Goal: Transaction & Acquisition: Purchase product/service

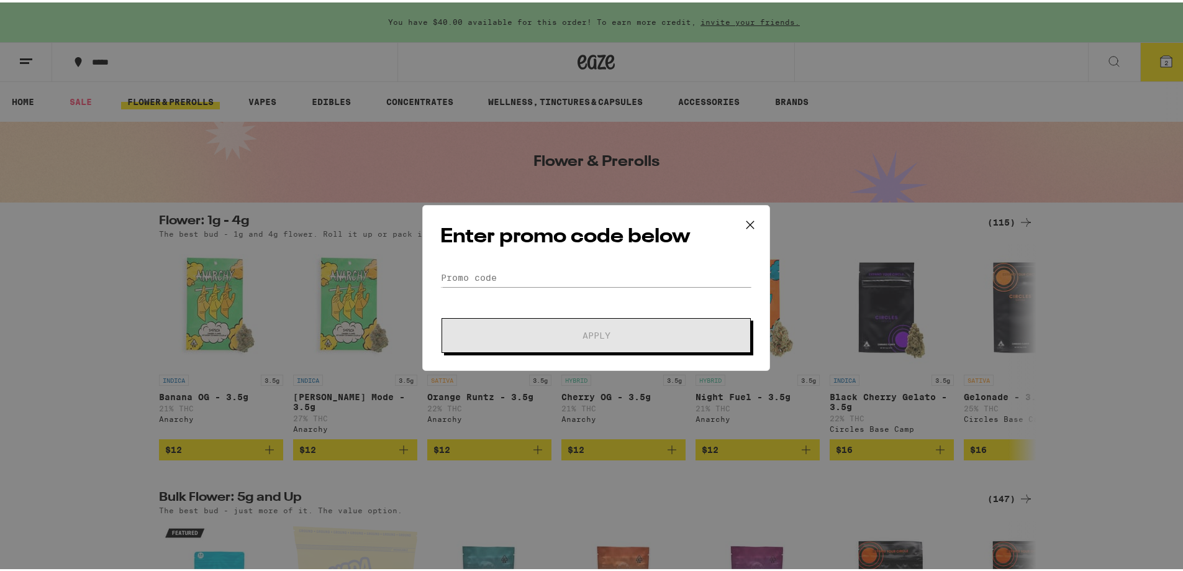
click at [746, 227] on icon at bounding box center [750, 222] width 19 height 19
click at [731, 224] on button at bounding box center [750, 223] width 39 height 40
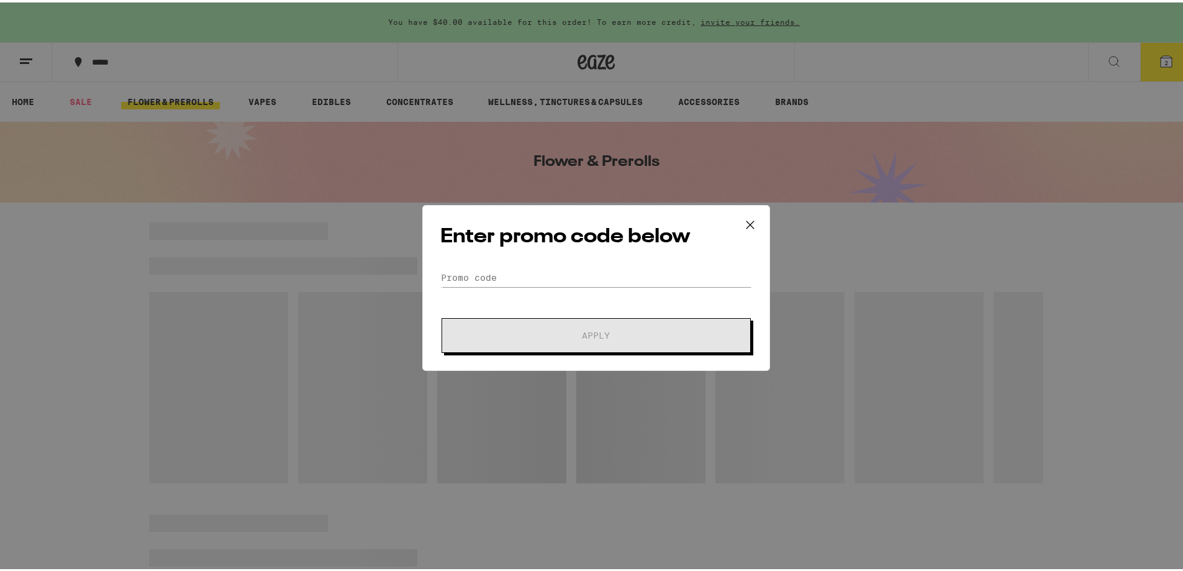
click at [507, 104] on div "Enter promo code below Promo Code Apply" at bounding box center [596, 285] width 1193 height 571
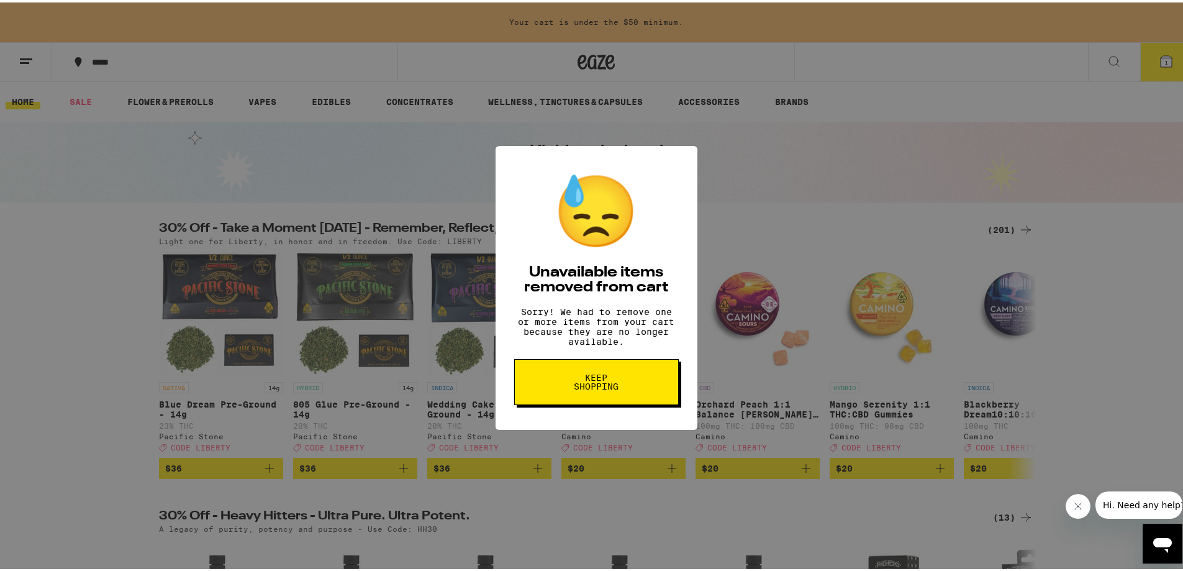
click at [596, 380] on span "Keep Shopping" at bounding box center [597, 379] width 64 height 17
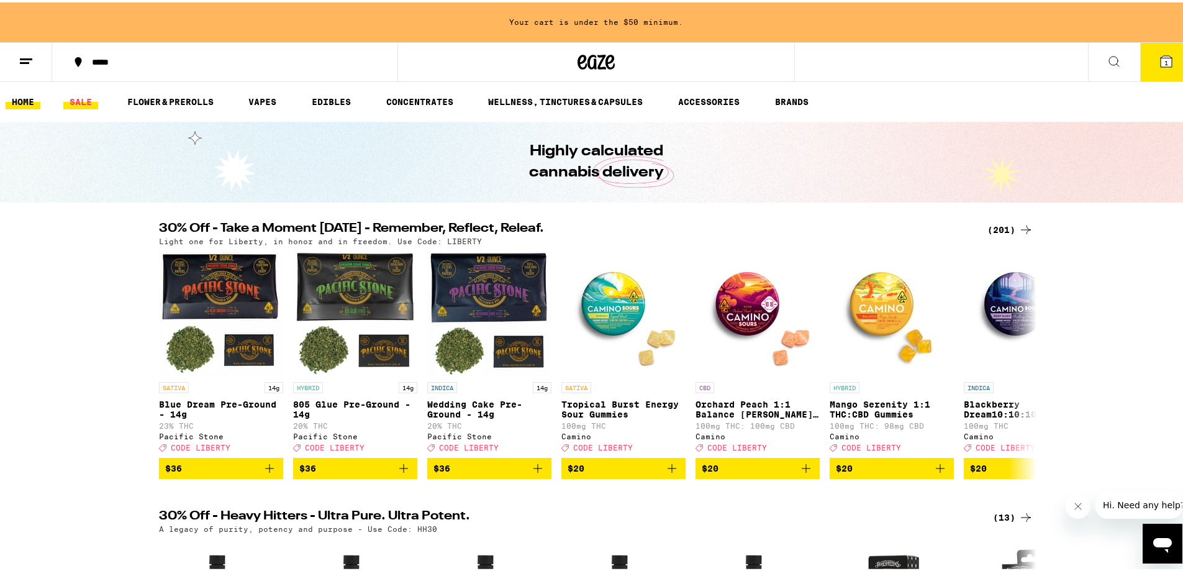
click at [91, 102] on link "SALE" at bounding box center [80, 99] width 35 height 15
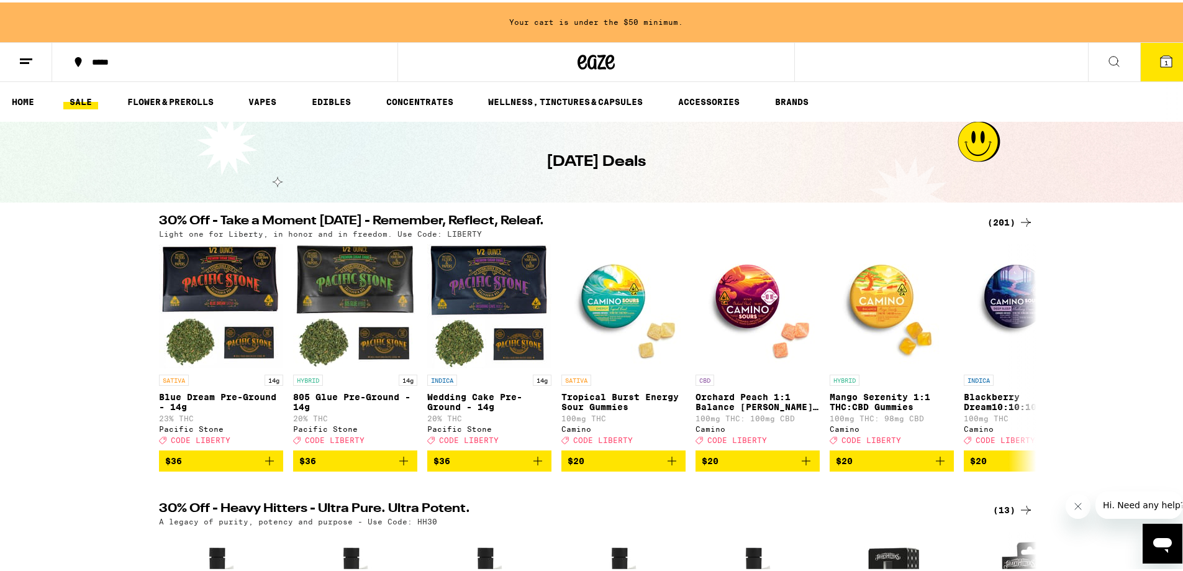
click at [1117, 83] on ul "HOME SALE FLOWER & PREROLLS VAPES EDIBLES CONCENTRATES WELLNESS, TINCTURES & CA…" at bounding box center [596, 100] width 1193 height 40
click at [1109, 63] on icon at bounding box center [1114, 59] width 15 height 15
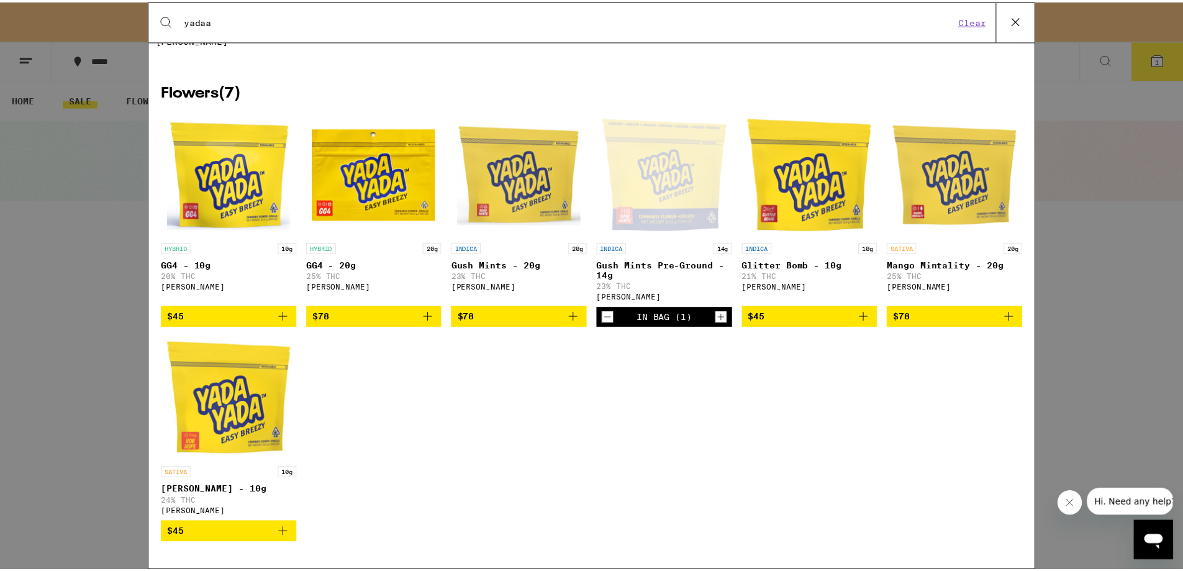
scroll to position [162, 0]
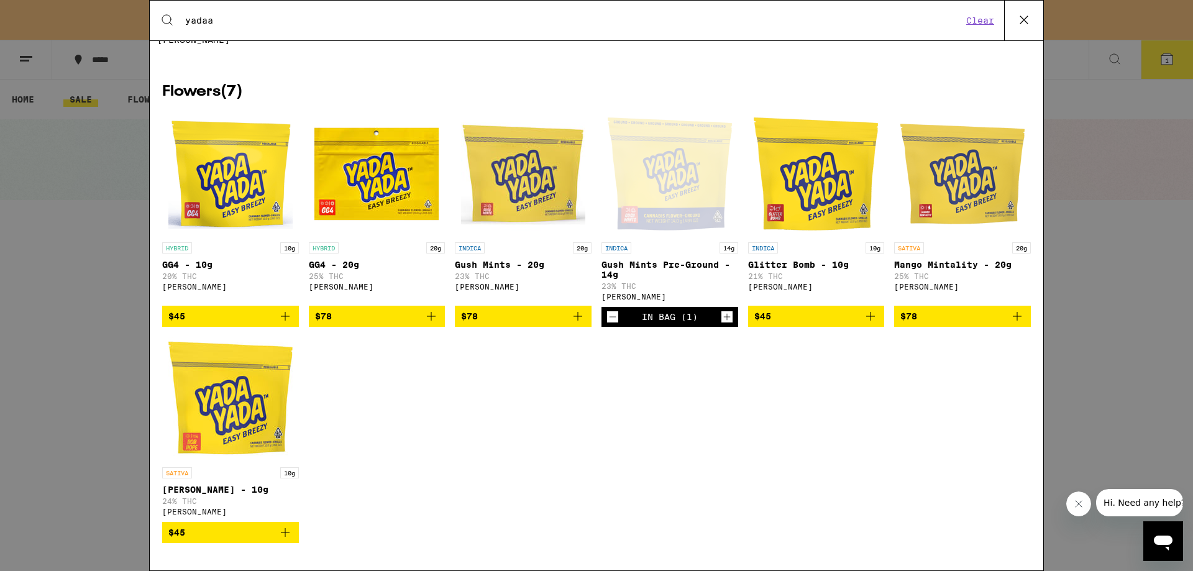
type input "yadaa"
click at [611, 312] on icon "Decrement" at bounding box center [612, 316] width 11 height 15
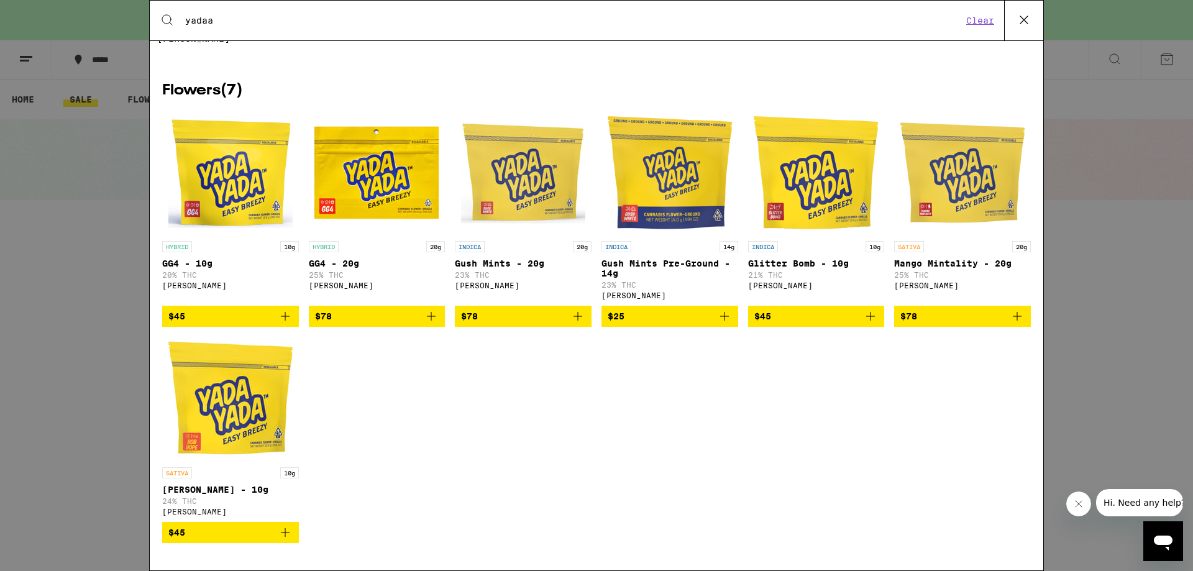
click at [725, 312] on icon "Add to bag" at bounding box center [724, 316] width 15 height 15
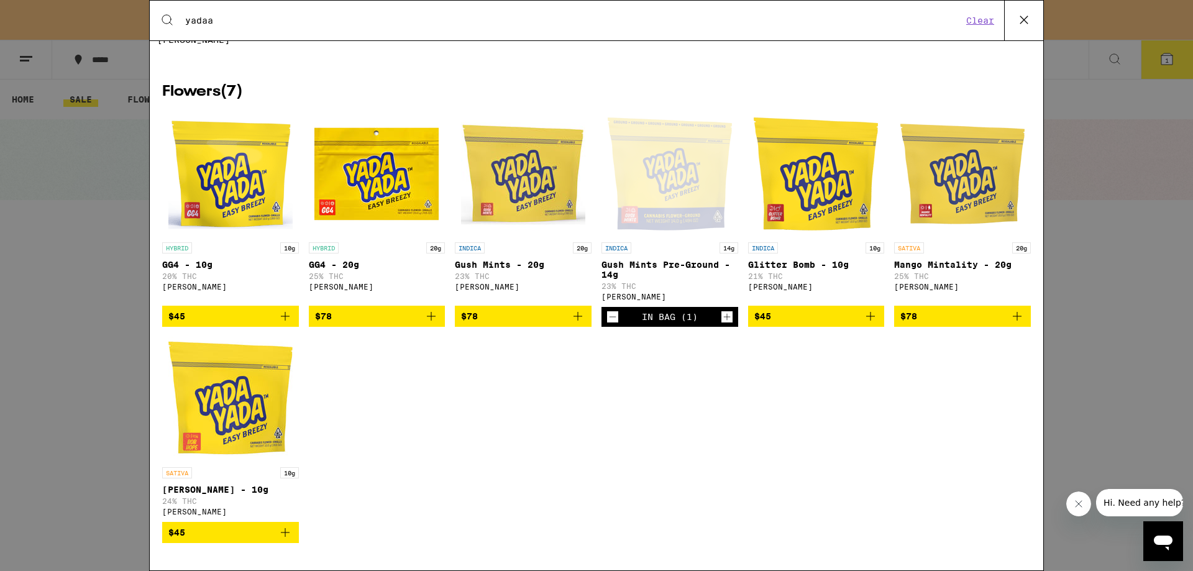
click at [1086, 273] on div "Search for Products yadaa Clear 8 results for "yadaa" Brands ( 1 ) Y Yada Yada …" at bounding box center [596, 285] width 1193 height 571
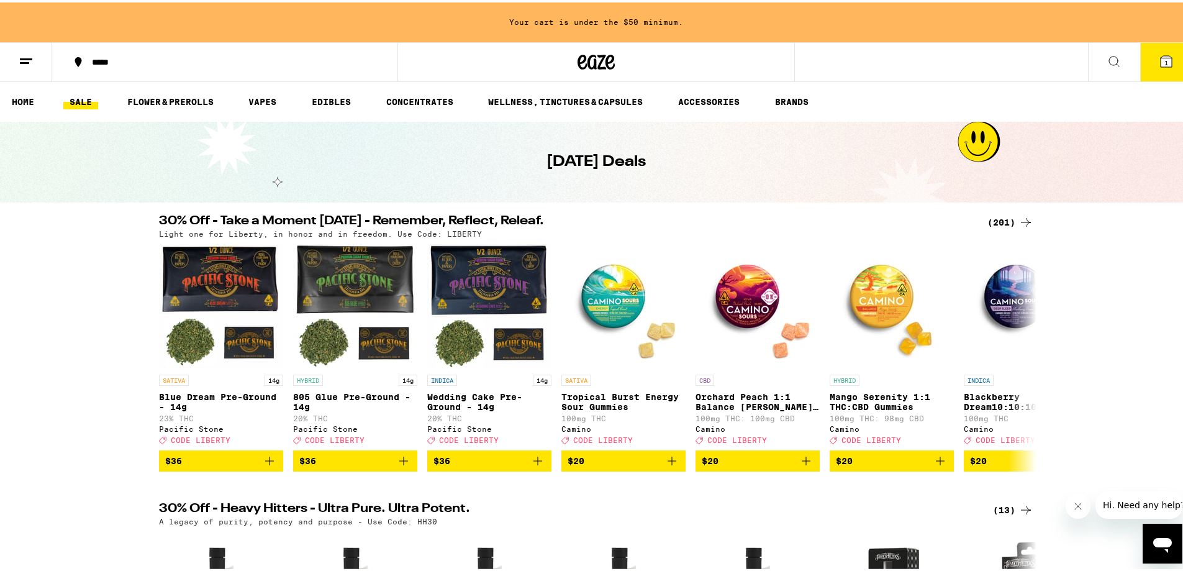
click at [996, 220] on div "(201)" at bounding box center [1011, 219] width 46 height 15
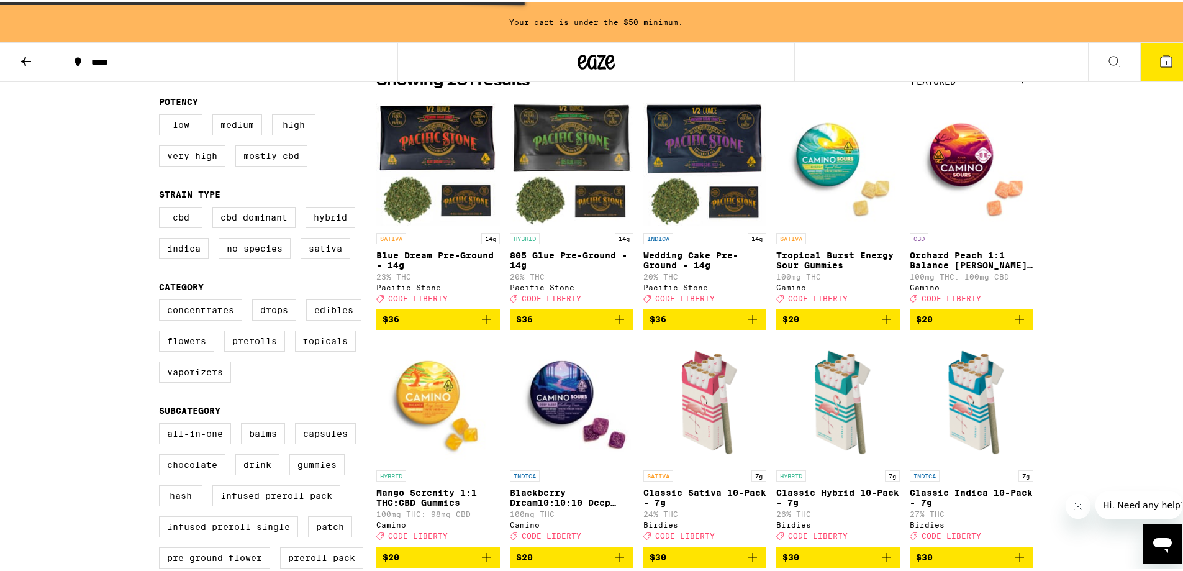
scroll to position [12, 0]
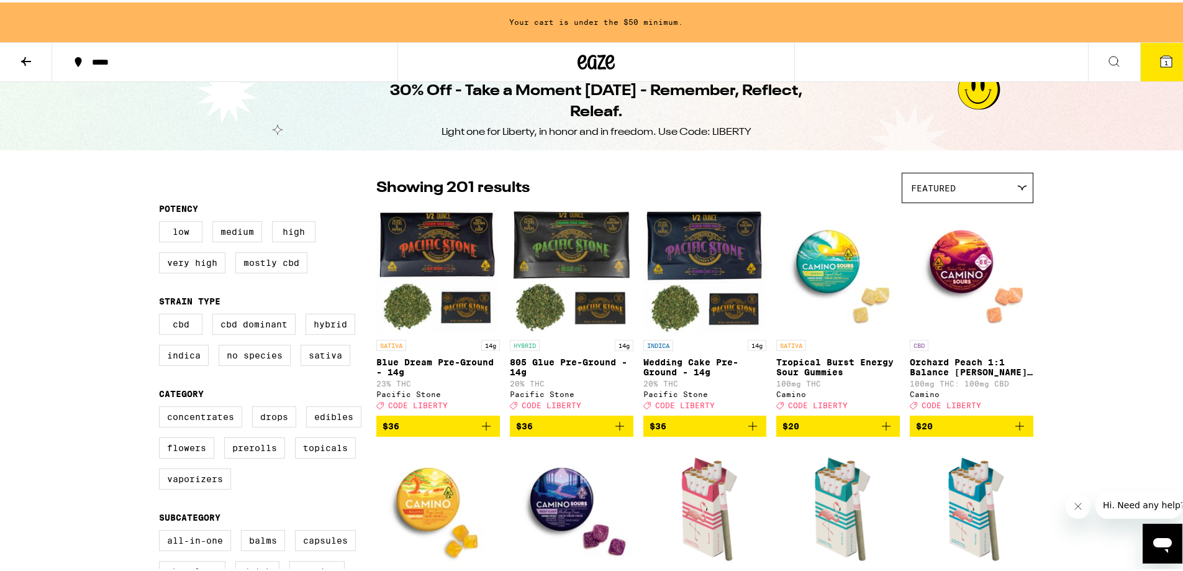
click at [934, 191] on div "Featured" at bounding box center [968, 185] width 130 height 29
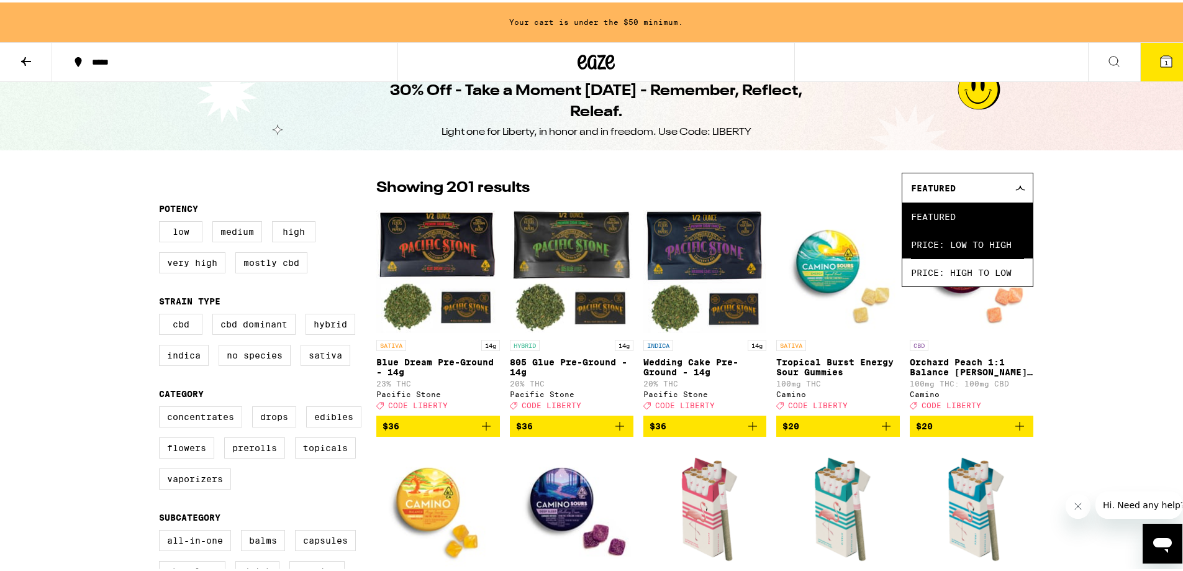
click at [963, 248] on span "Price: Low to High" at bounding box center [967, 242] width 113 height 28
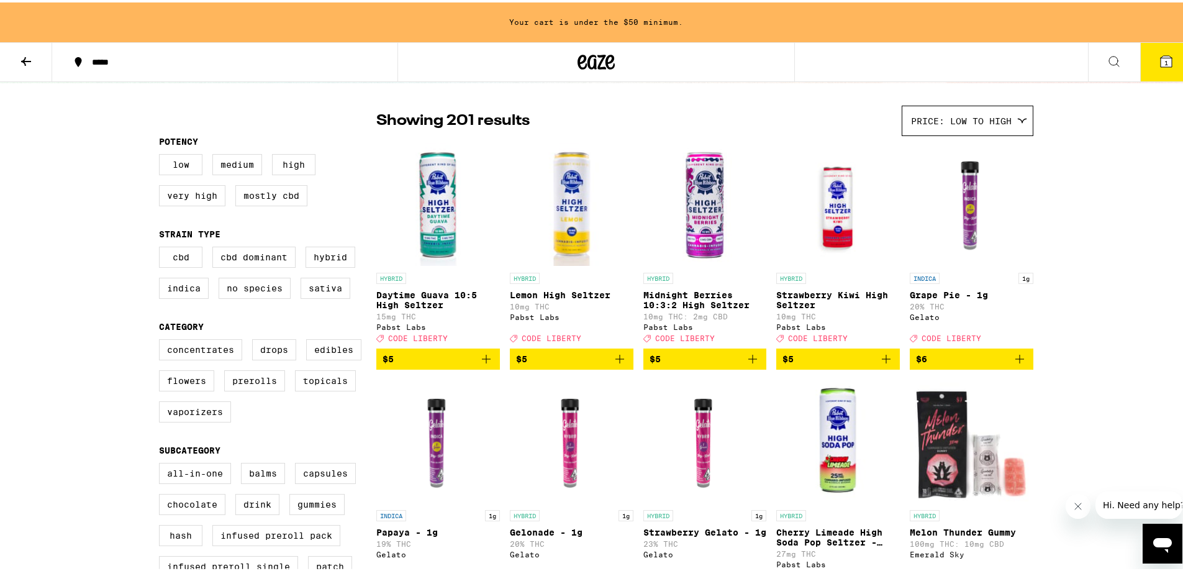
scroll to position [199, 0]
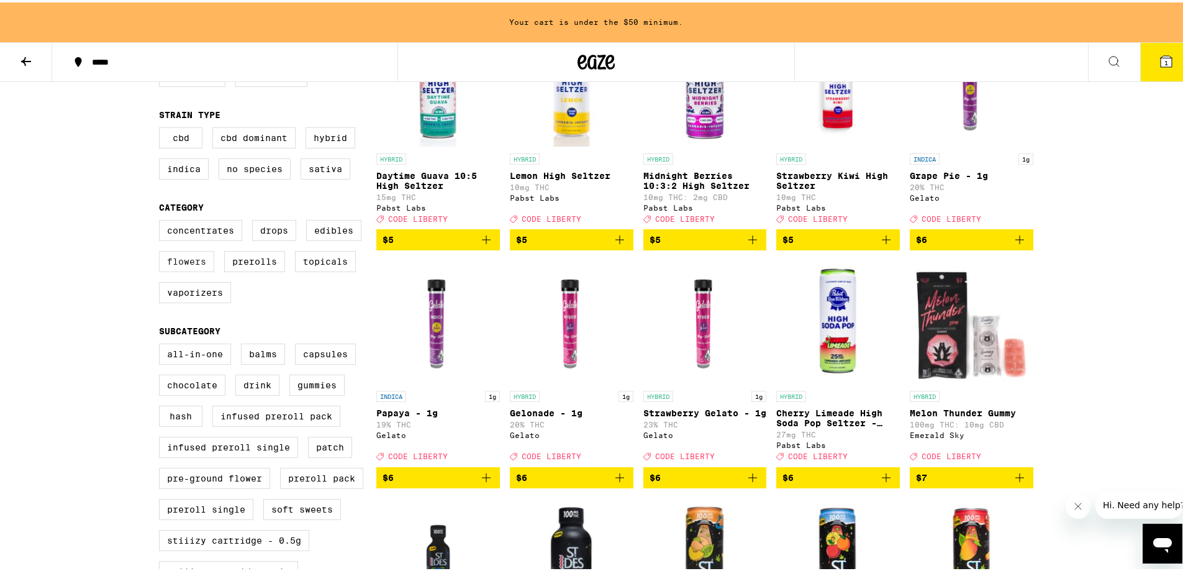
click at [167, 270] on label "Flowers" at bounding box center [186, 258] width 55 height 21
click at [162, 220] on input "Flowers" at bounding box center [162, 219] width 1 height 1
checkbox input "true"
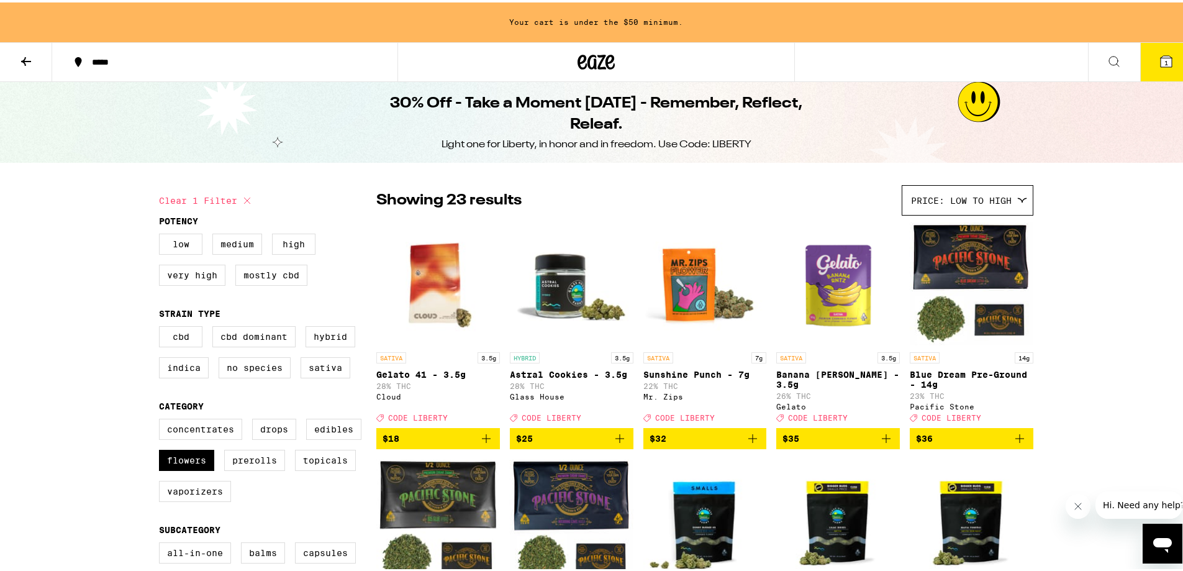
click at [37, 65] on button at bounding box center [26, 59] width 52 height 39
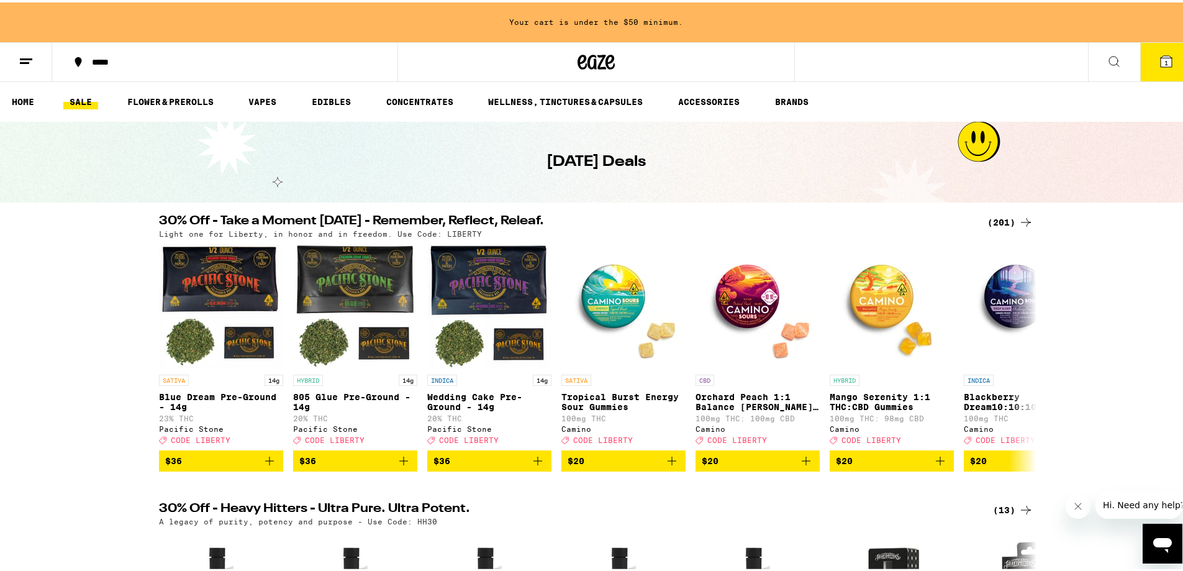
click at [27, 68] on button at bounding box center [26, 59] width 52 height 39
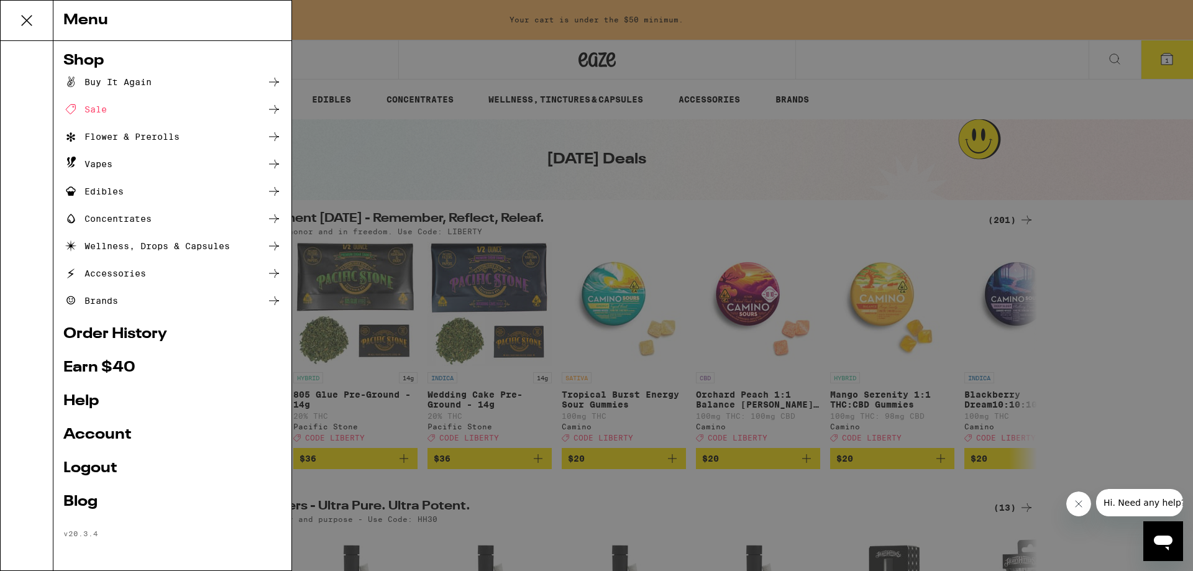
click at [141, 137] on div "Flower & Prerolls" at bounding box center [121, 136] width 116 height 15
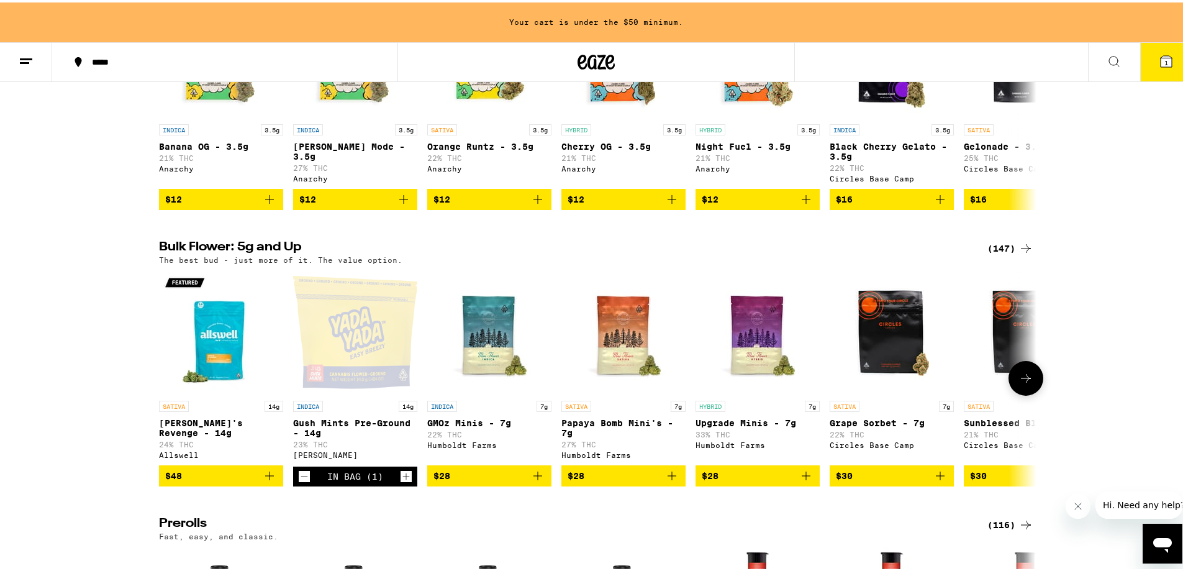
scroll to position [311, 0]
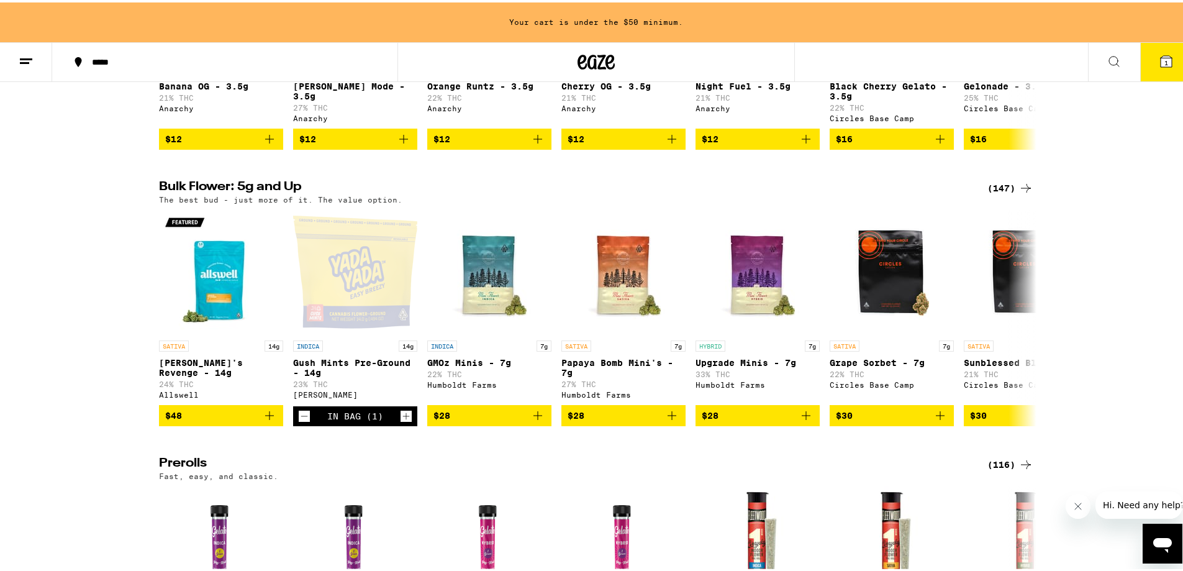
click at [1019, 193] on icon at bounding box center [1026, 185] width 15 height 15
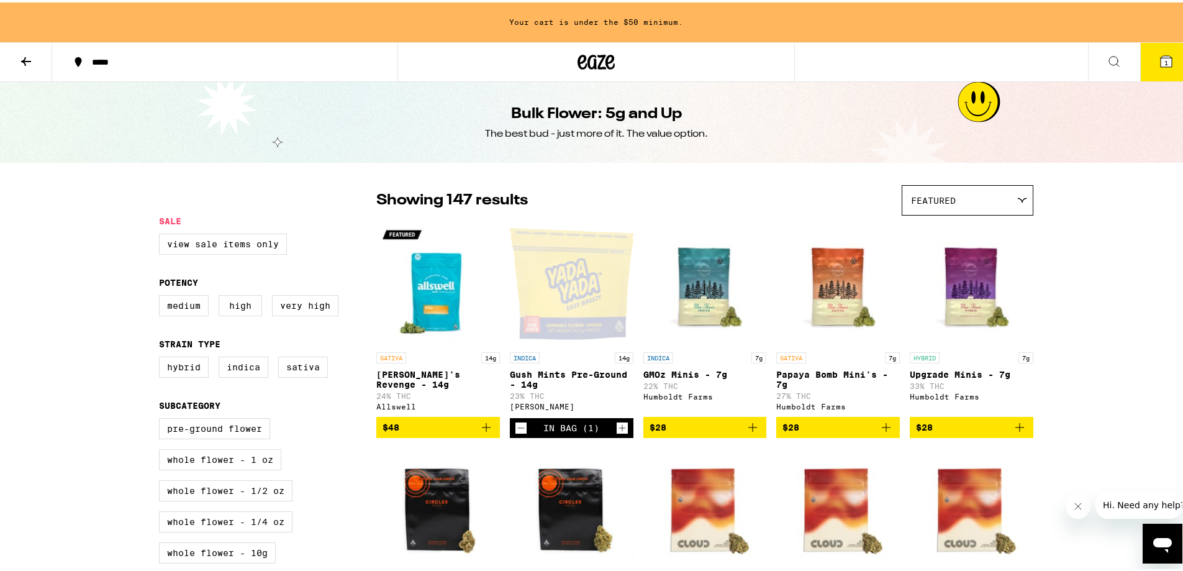
click at [981, 201] on div "Featured" at bounding box center [968, 197] width 130 height 29
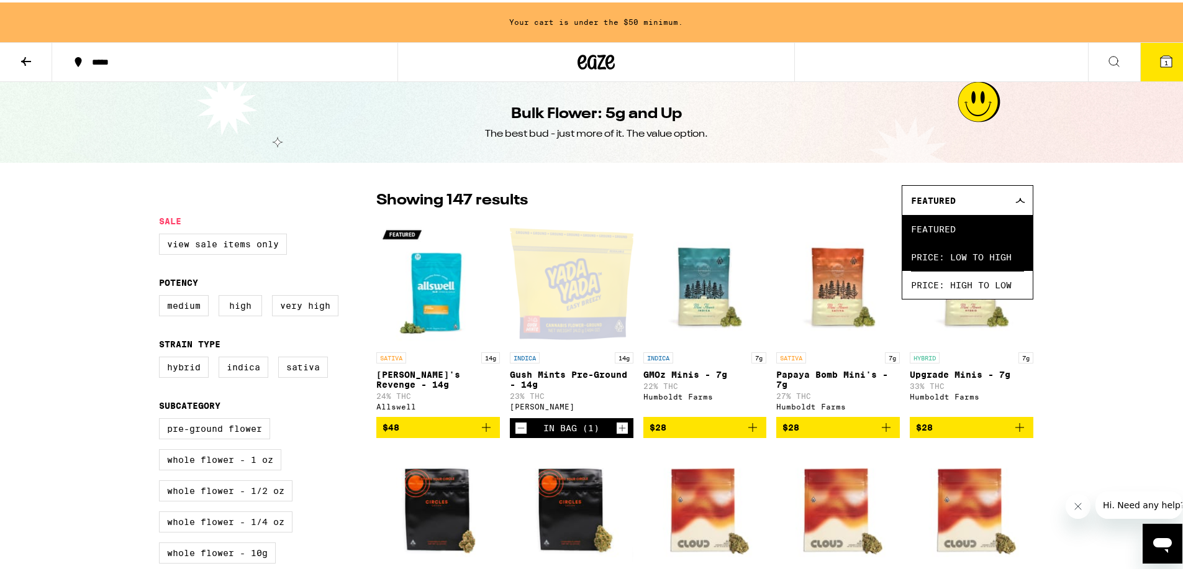
click at [958, 254] on span "Price: Low to High" at bounding box center [967, 254] width 113 height 28
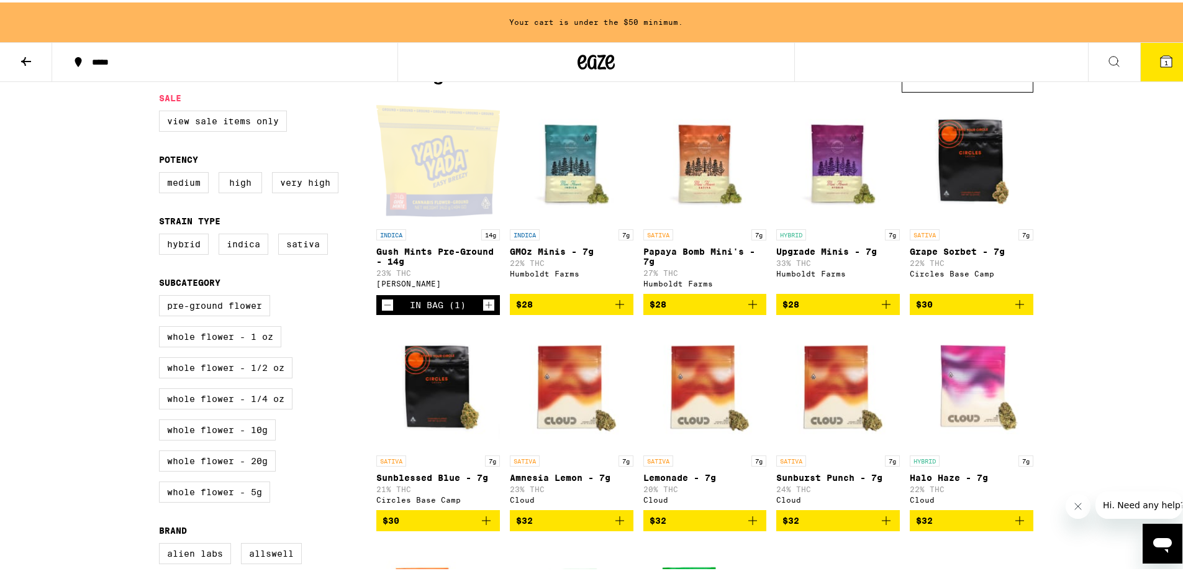
scroll to position [124, 0]
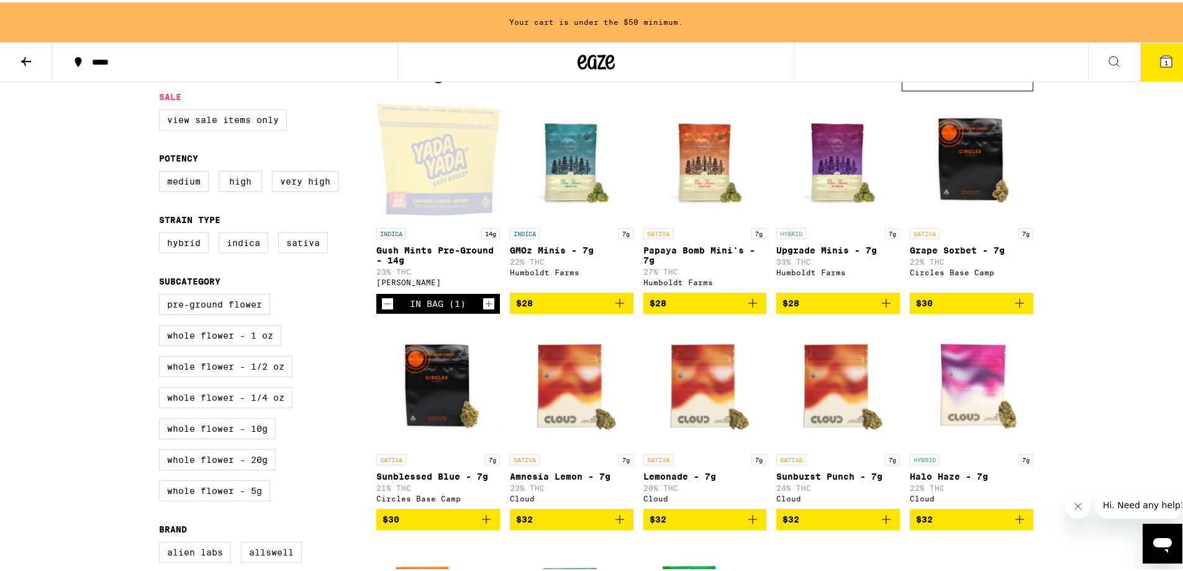
click at [568, 178] on img "Open page for GMOz Minis - 7g from Humboldt Farms" at bounding box center [572, 157] width 124 height 124
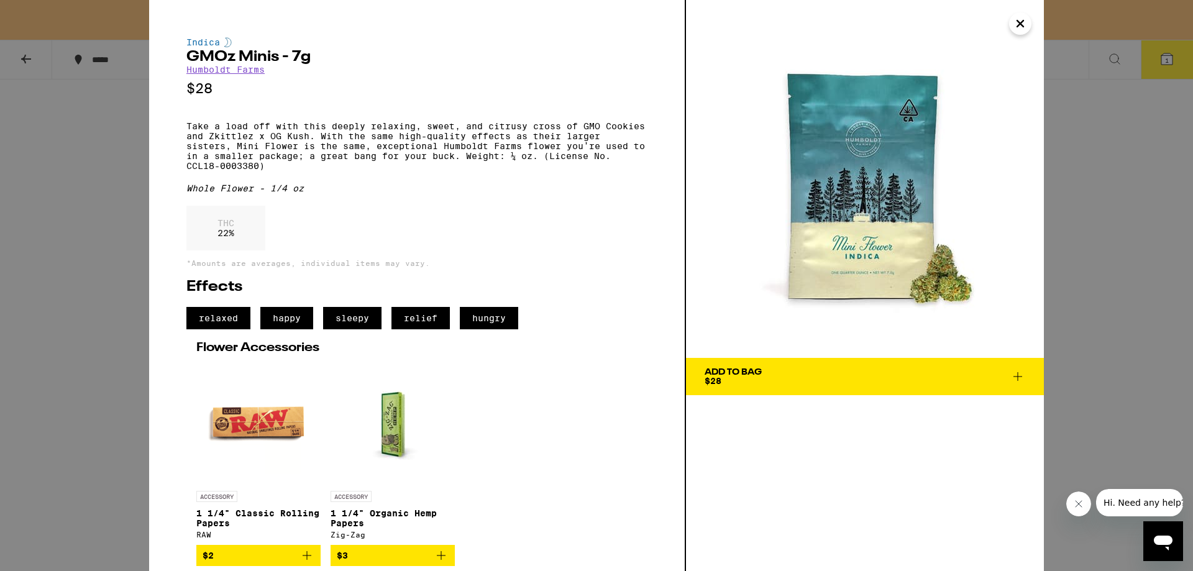
click at [1075, 260] on div "Indica GMOz Minis - 7g Humboldt Farms $28 Take a load off with this deeply rela…" at bounding box center [596, 285] width 1193 height 571
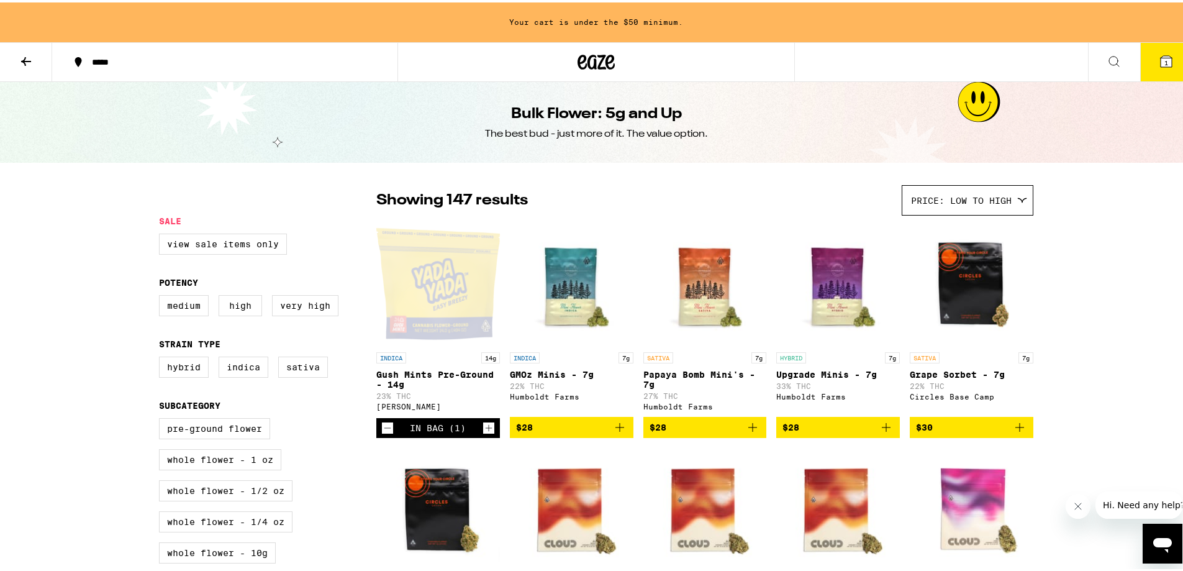
click at [708, 378] on p "Papaya Bomb Mini's - 7g" at bounding box center [706, 377] width 124 height 20
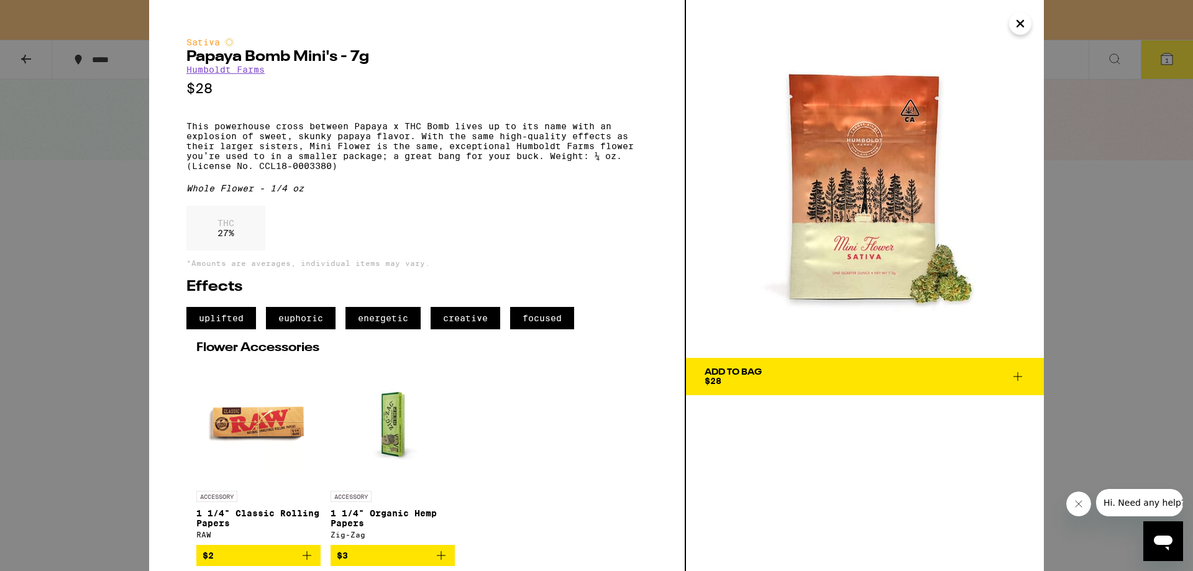
click at [97, 127] on div "Sativa Papaya Bomb Mini's - 7g Humboldt Farms $28 This powerhouse cross between…" at bounding box center [596, 285] width 1193 height 571
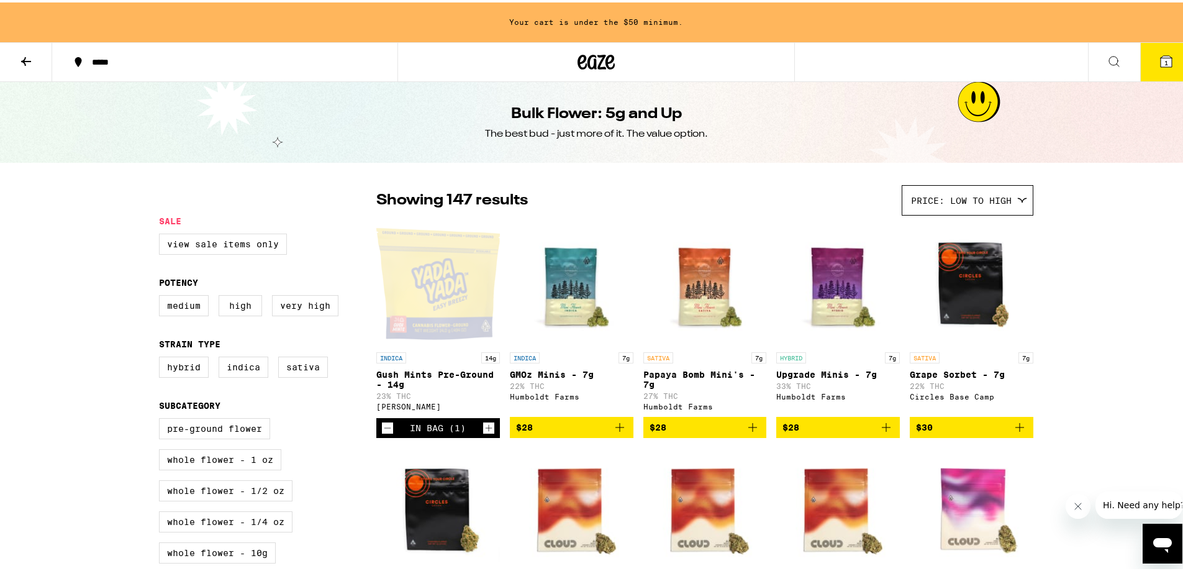
click at [35, 61] on button at bounding box center [26, 59] width 52 height 39
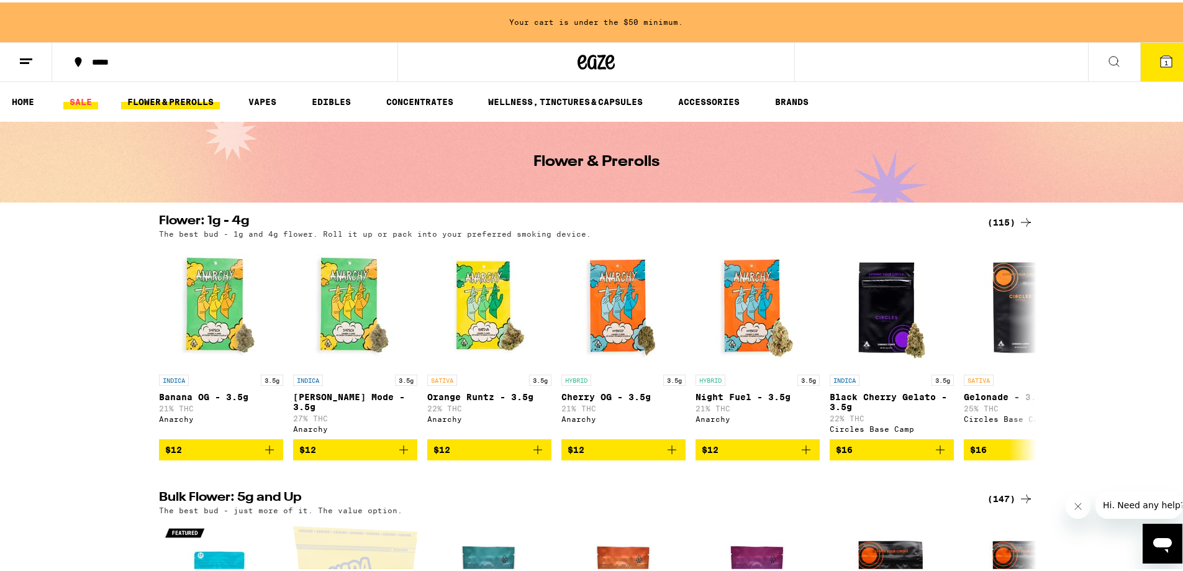
click at [83, 99] on link "SALE" at bounding box center [80, 99] width 35 height 15
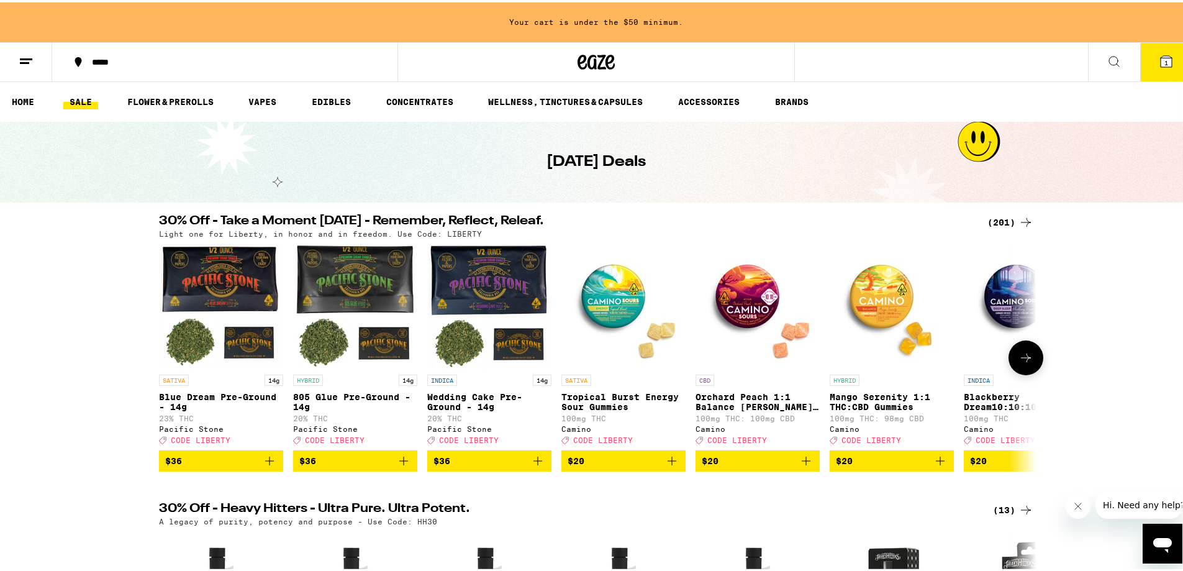
click at [183, 442] on span "CODE LIBERTY" at bounding box center [201, 438] width 60 height 8
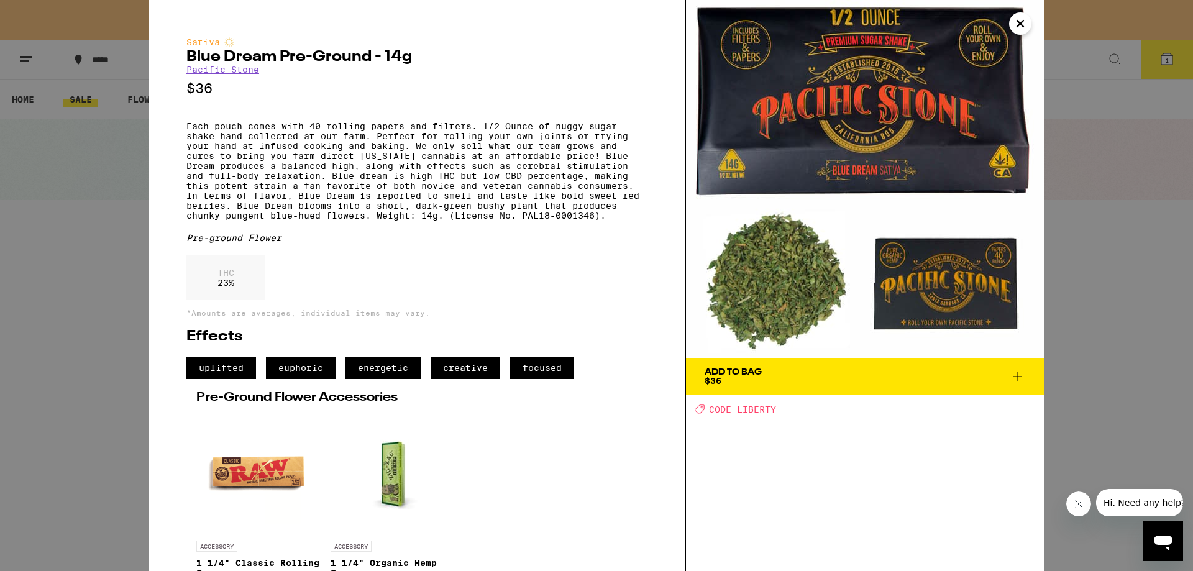
click at [726, 412] on span "CODE LIBERTY" at bounding box center [742, 409] width 67 height 10
click at [98, 318] on div "Sativa Blue Dream Pre-Ground - 14g Pacific Stone $36 Each pouch comes with 40 r…" at bounding box center [596, 285] width 1193 height 571
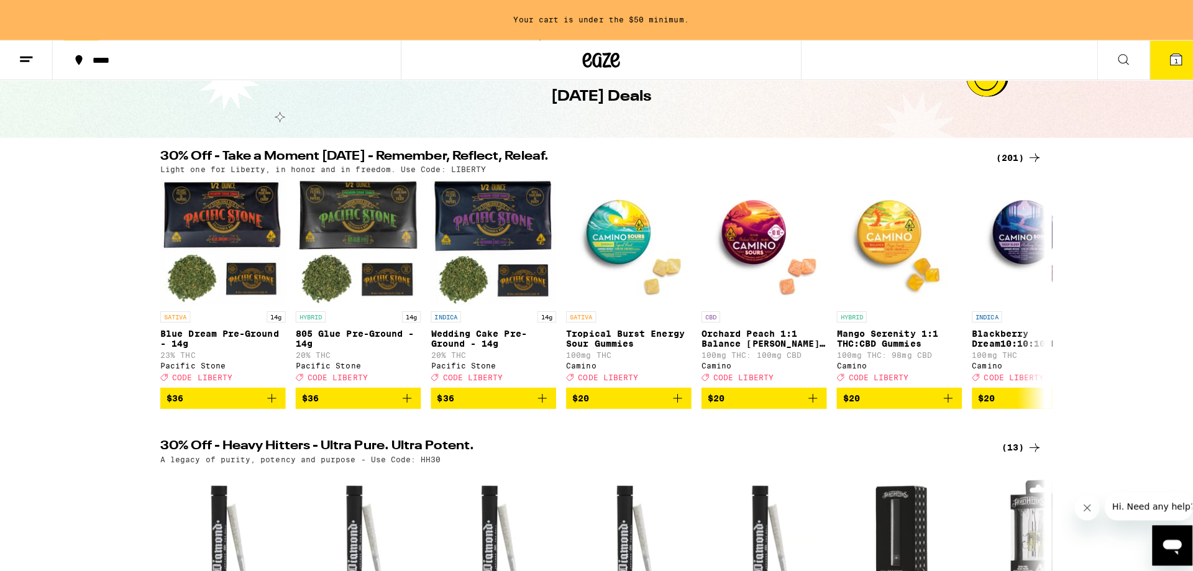
scroll to position [62, 0]
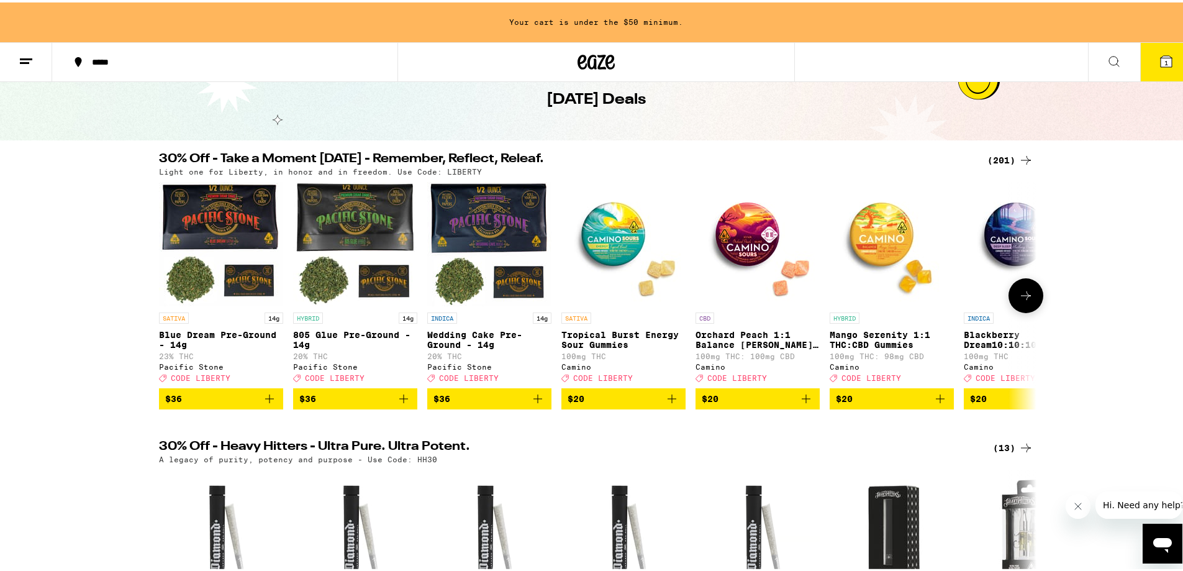
click at [266, 404] on icon "Add to bag" at bounding box center [269, 396] width 15 height 15
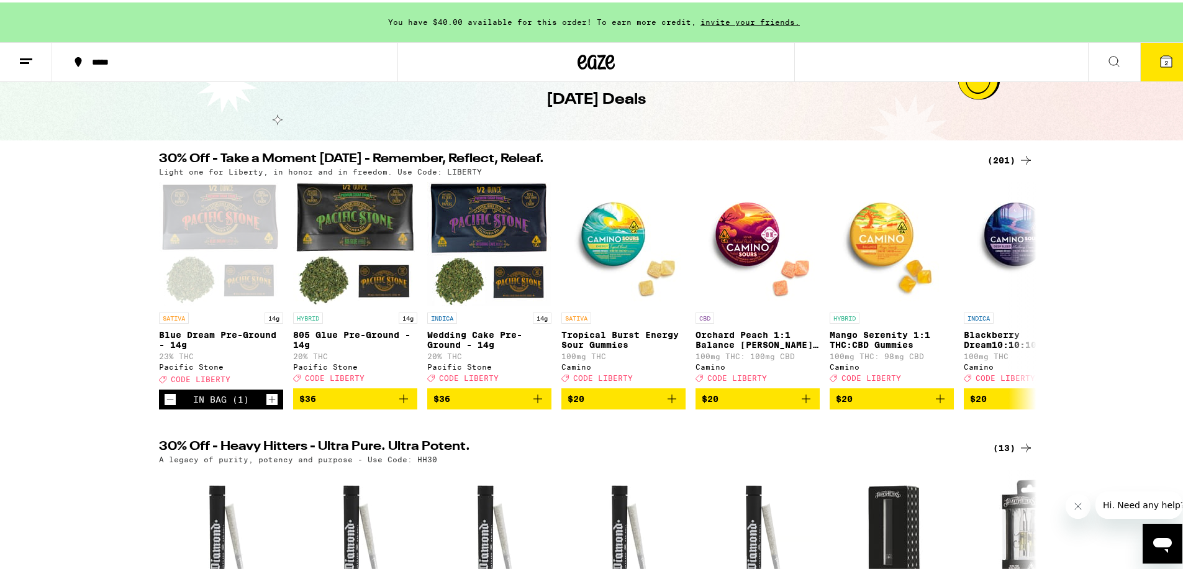
click at [1159, 53] on icon at bounding box center [1166, 59] width 15 height 15
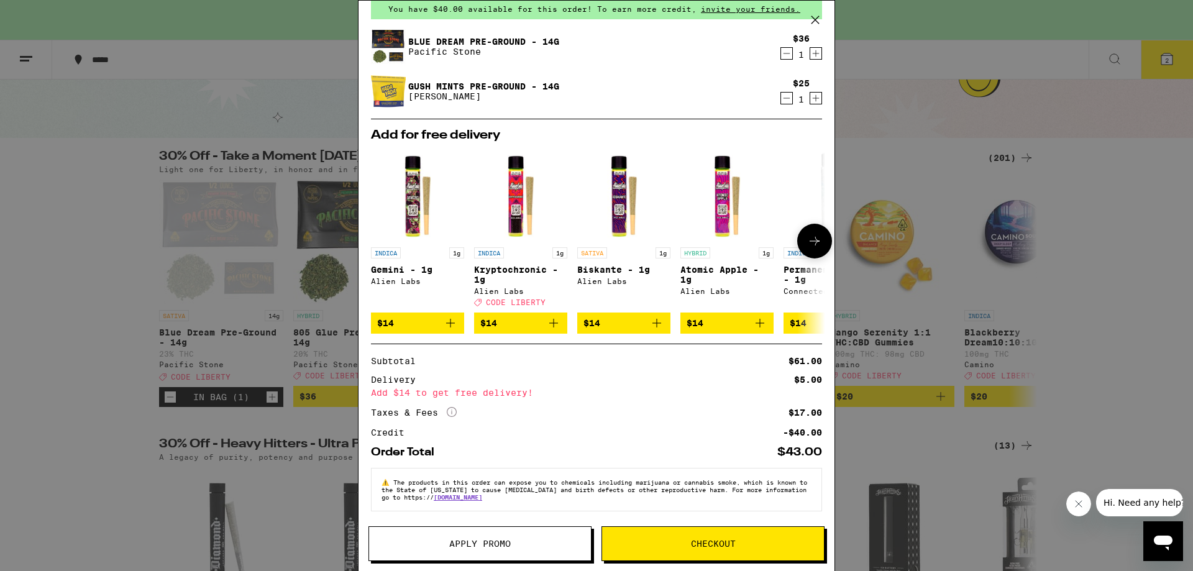
scroll to position [64, 0]
click at [463, 541] on span "Apply Promo" at bounding box center [479, 543] width 61 height 9
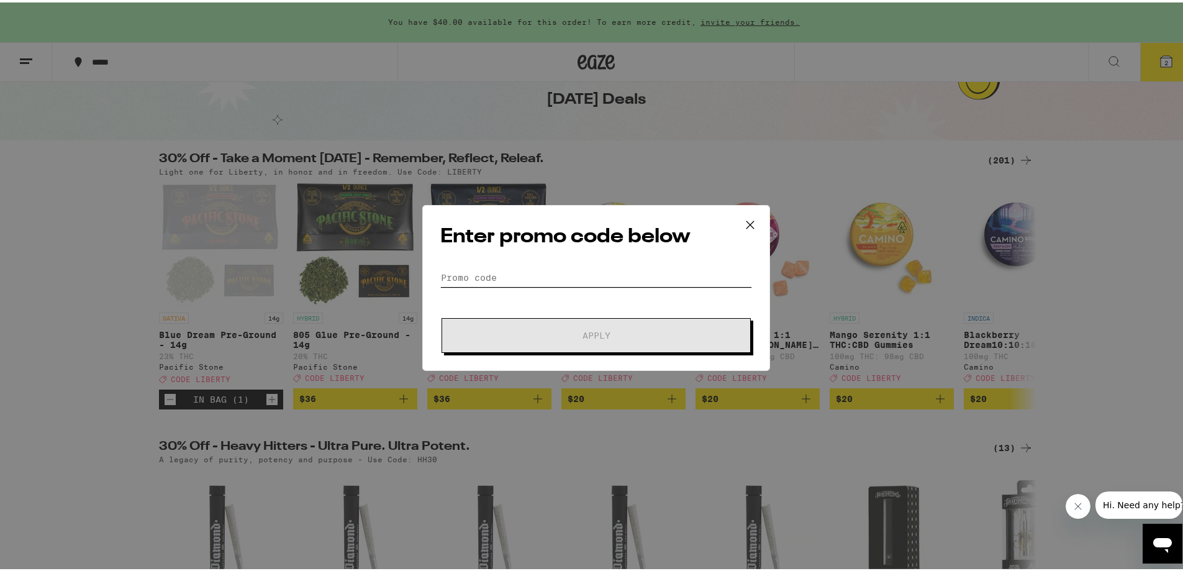
click at [509, 276] on input "Promo Code" at bounding box center [596, 275] width 312 height 19
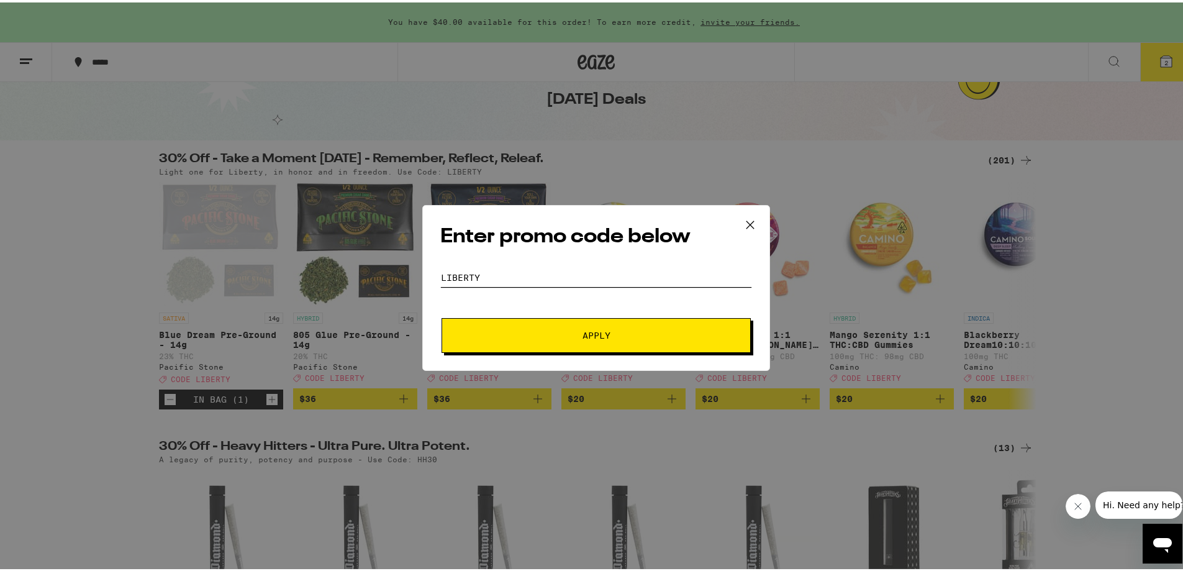
type input "liberty"
click at [565, 328] on button "Apply" at bounding box center [596, 333] width 309 height 35
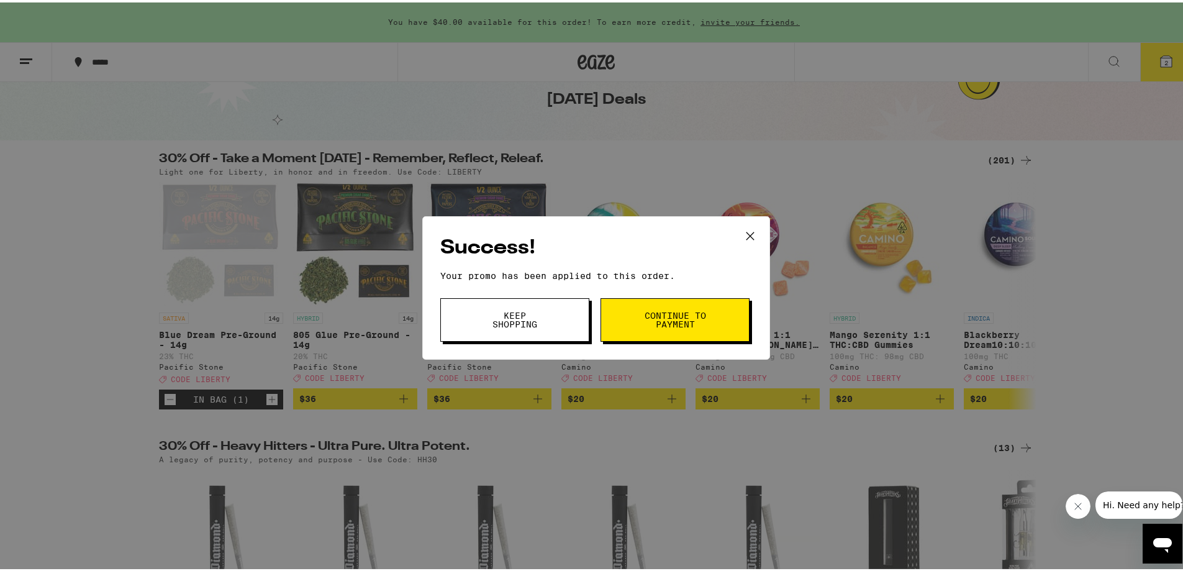
click at [558, 315] on button "Keep Shopping" at bounding box center [514, 317] width 149 height 43
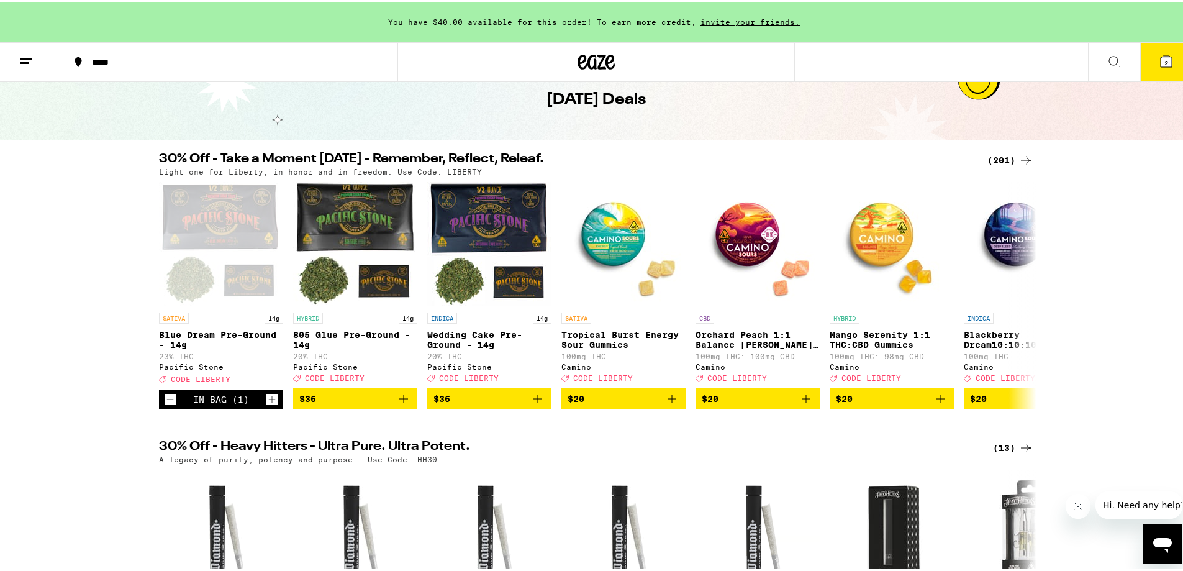
click at [1159, 64] on icon at bounding box center [1166, 59] width 15 height 15
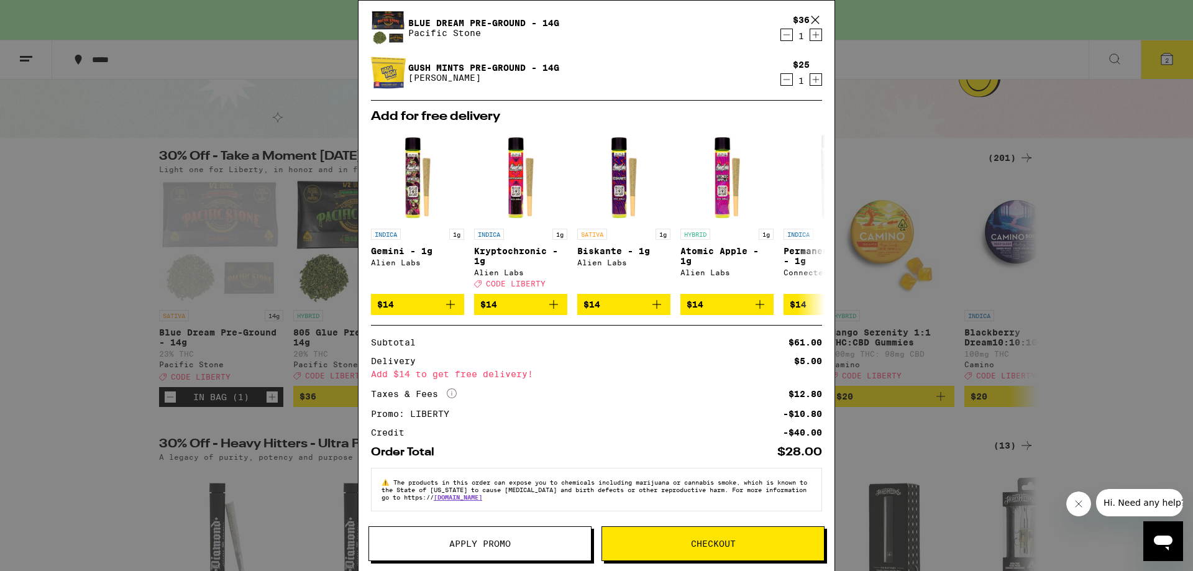
scroll to position [83, 0]
click at [687, 541] on span "Checkout" at bounding box center [713, 543] width 222 height 9
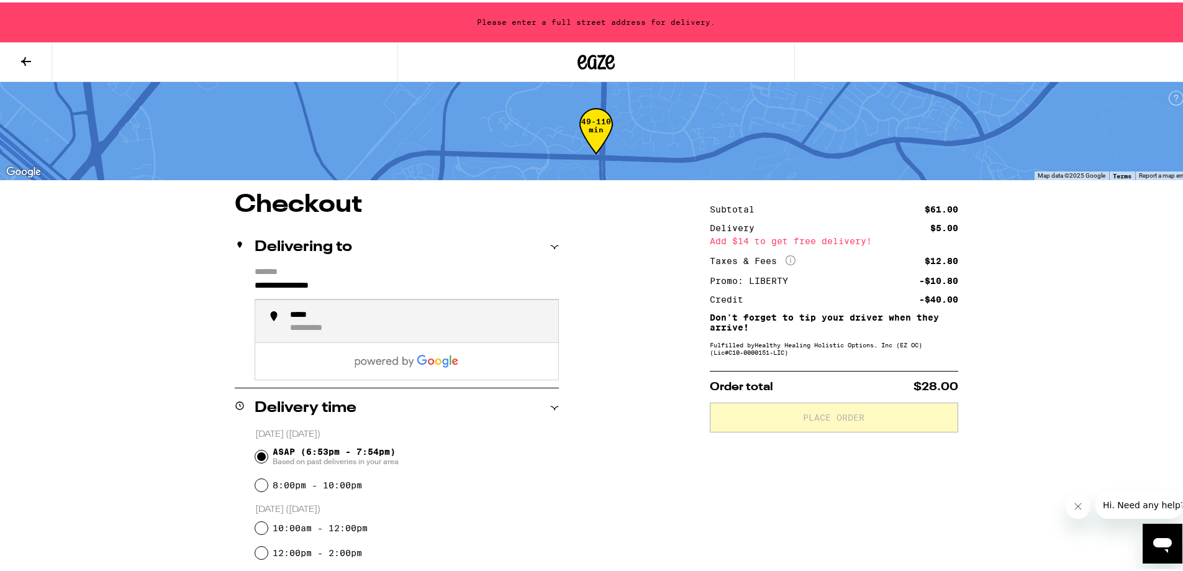
click at [344, 289] on input "**********" at bounding box center [407, 286] width 304 height 21
click at [351, 288] on input "**********" at bounding box center [407, 286] width 304 height 21
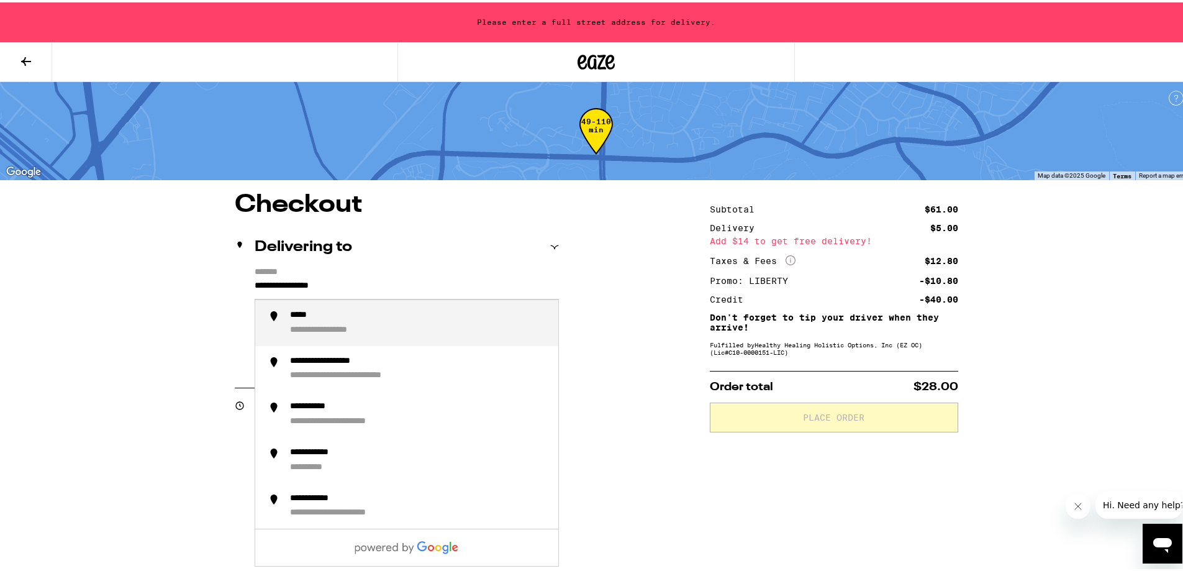
click at [351, 288] on input "**********" at bounding box center [407, 286] width 304 height 21
type input "*"
click at [374, 328] on div "**********" at bounding box center [419, 320] width 258 height 26
type input "**********"
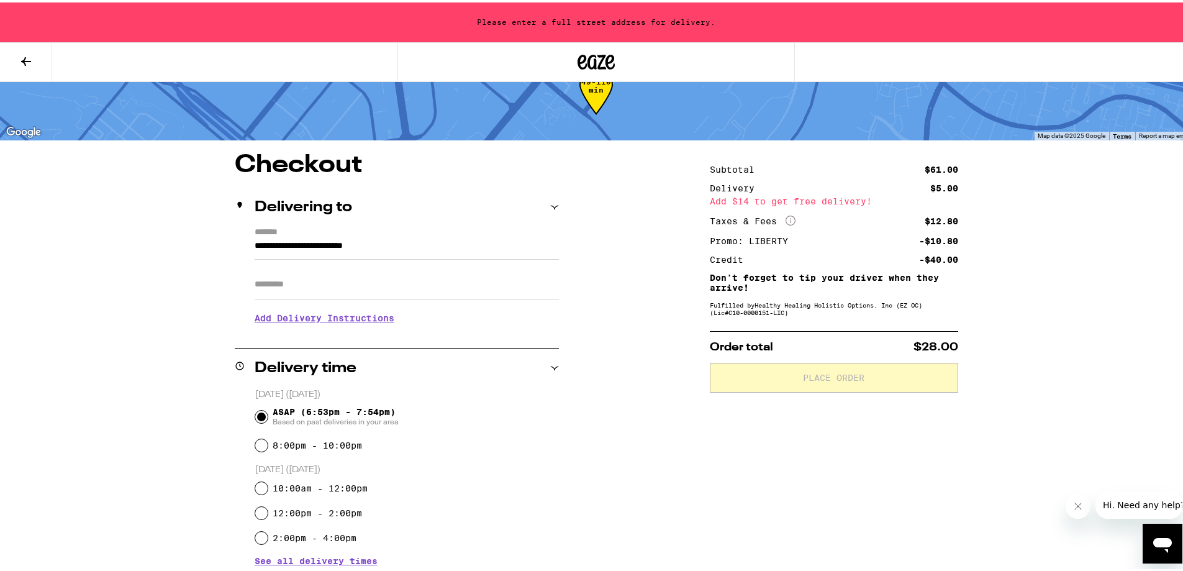
scroll to position [62, 0]
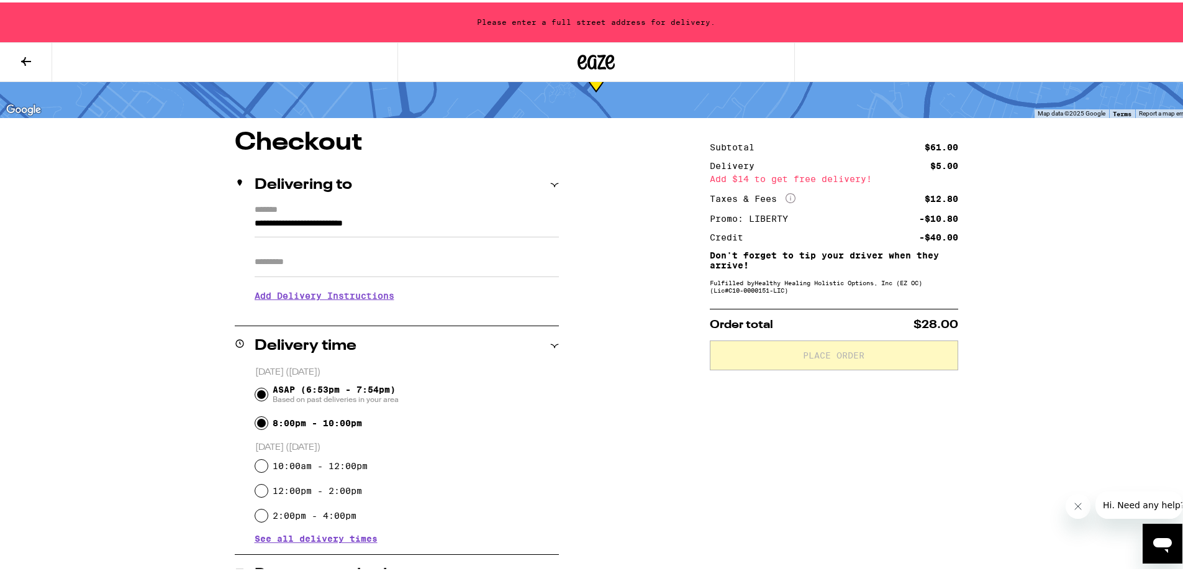
click at [255, 421] on input "8:00pm - 10:00pm" at bounding box center [261, 420] width 12 height 12
radio input "true"
click at [261, 392] on input "ASAP (6:53pm - 7:54pm) Based on past deliveries in your area" at bounding box center [261, 392] width 12 height 12
radio input "true"
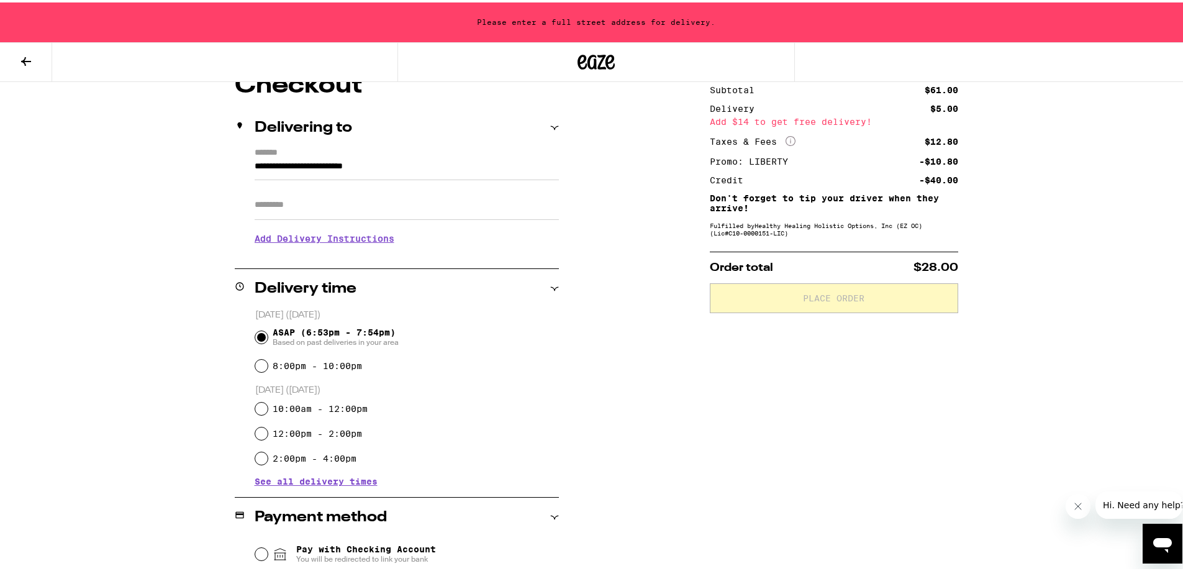
scroll to position [0, 0]
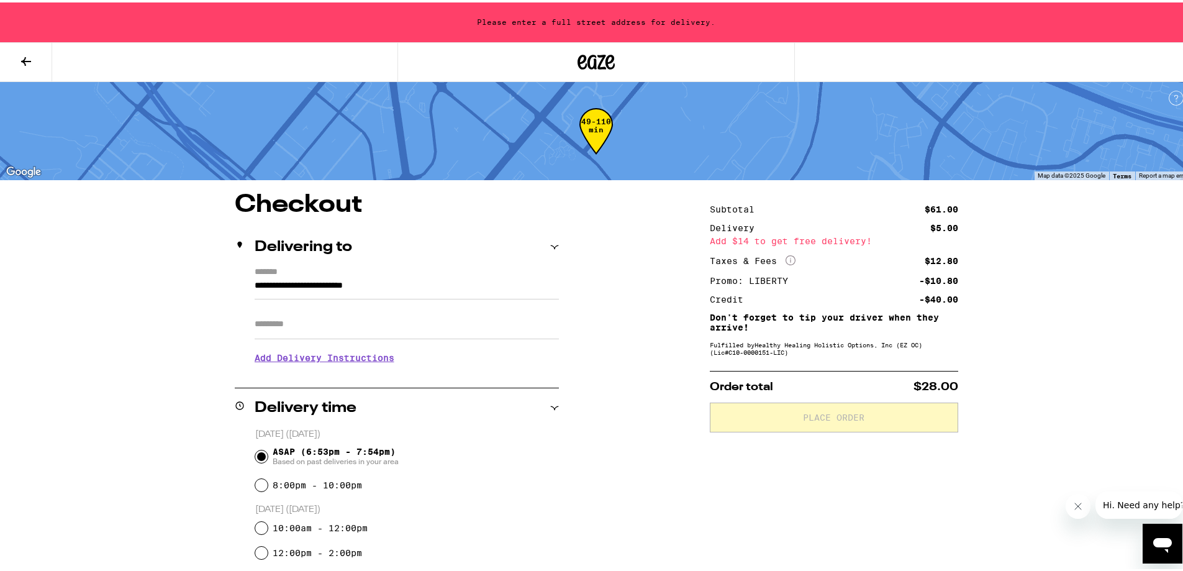
click at [20, 53] on icon at bounding box center [26, 59] width 15 height 15
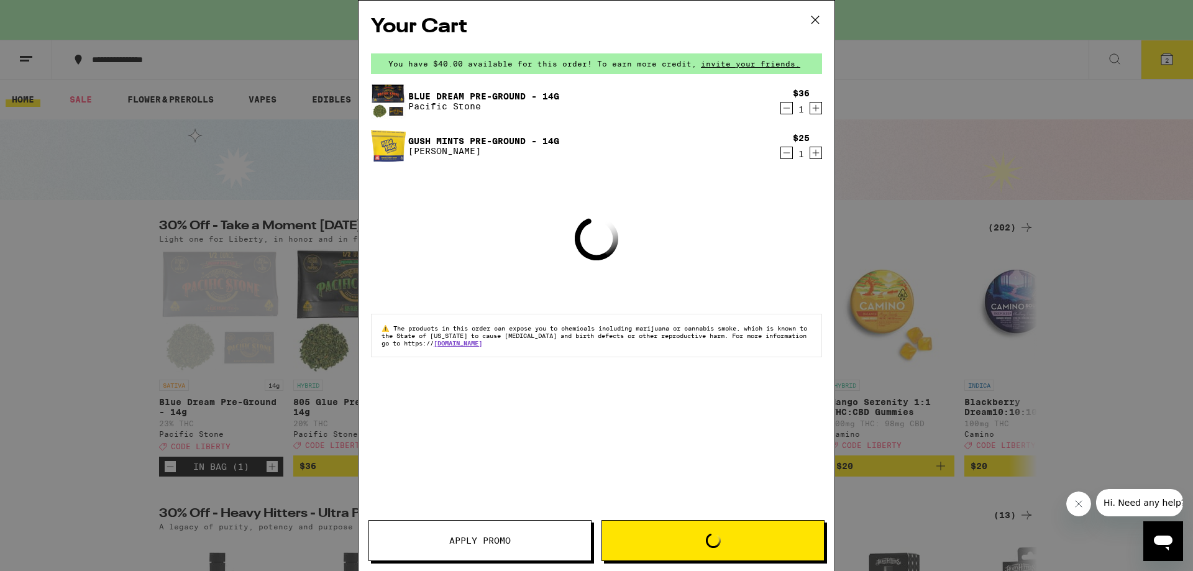
click at [817, 25] on icon at bounding box center [815, 20] width 19 height 19
click at [810, 12] on icon at bounding box center [815, 20] width 19 height 19
click at [814, 15] on icon at bounding box center [815, 20] width 19 height 19
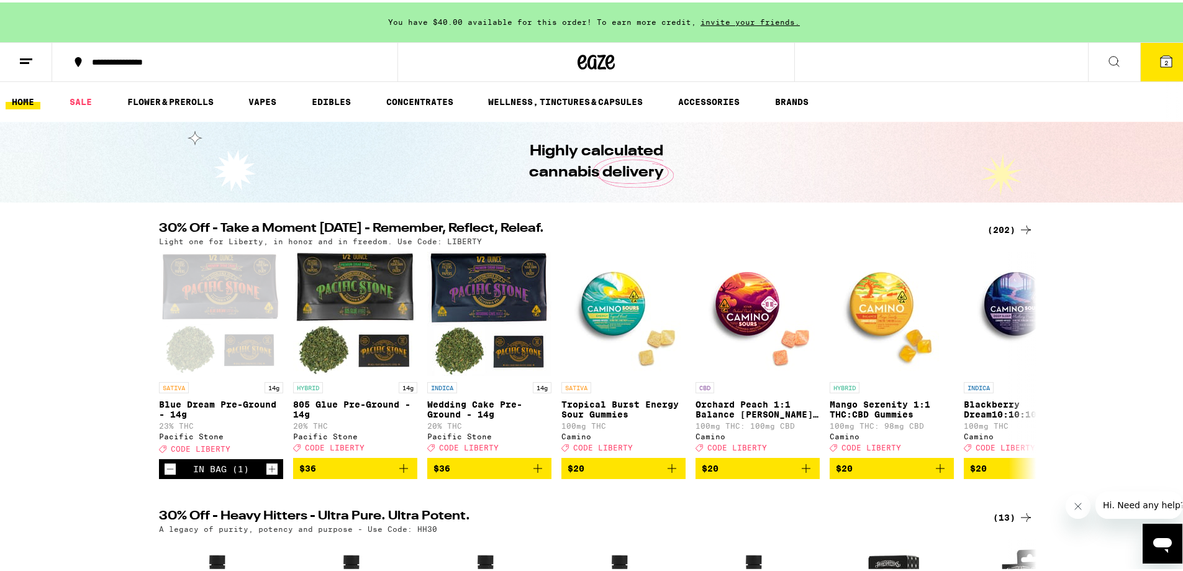
click at [816, 20] on div "Your Cart You have $40.00 available for this order! To earn more credit, invite…" at bounding box center [596, 285] width 1193 height 571
click at [30, 63] on icon at bounding box center [26, 59] width 15 height 15
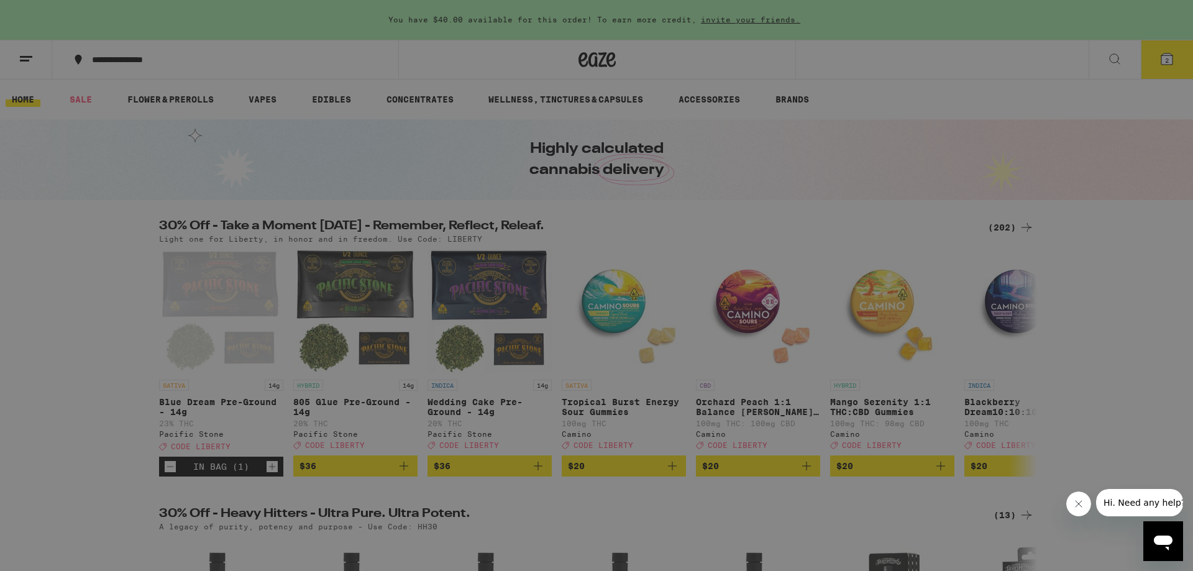
click at [321, 21] on div "Menu Shop Buy It Again Sale Flower & Prerolls Vapes Edibles Concentrates Wellne…" at bounding box center [596, 285] width 1193 height 571
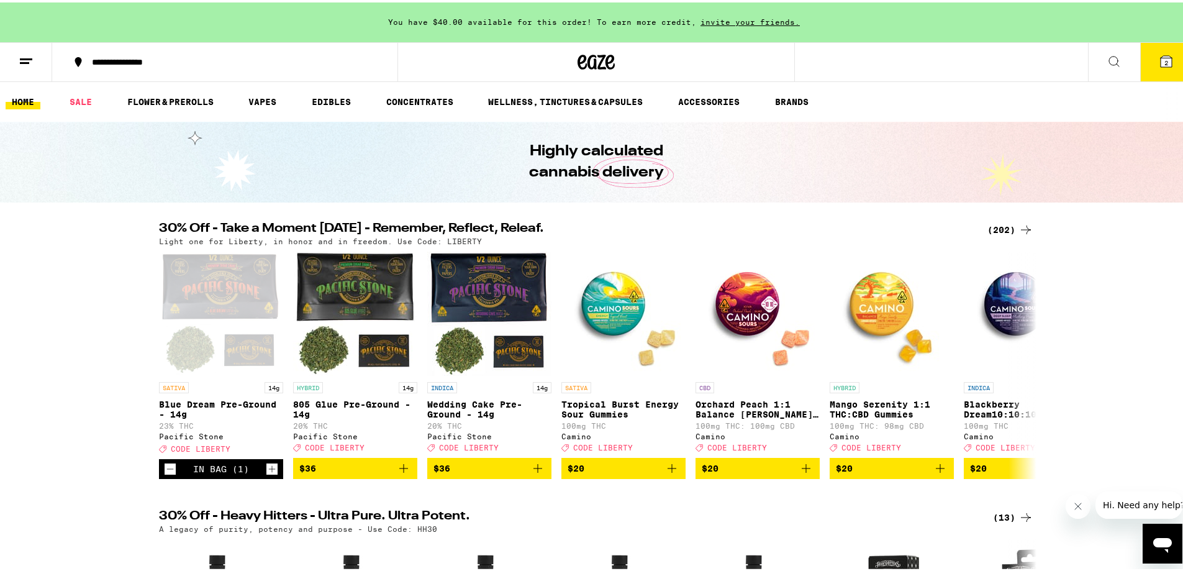
click at [1165, 63] on span "2" at bounding box center [1167, 60] width 4 height 7
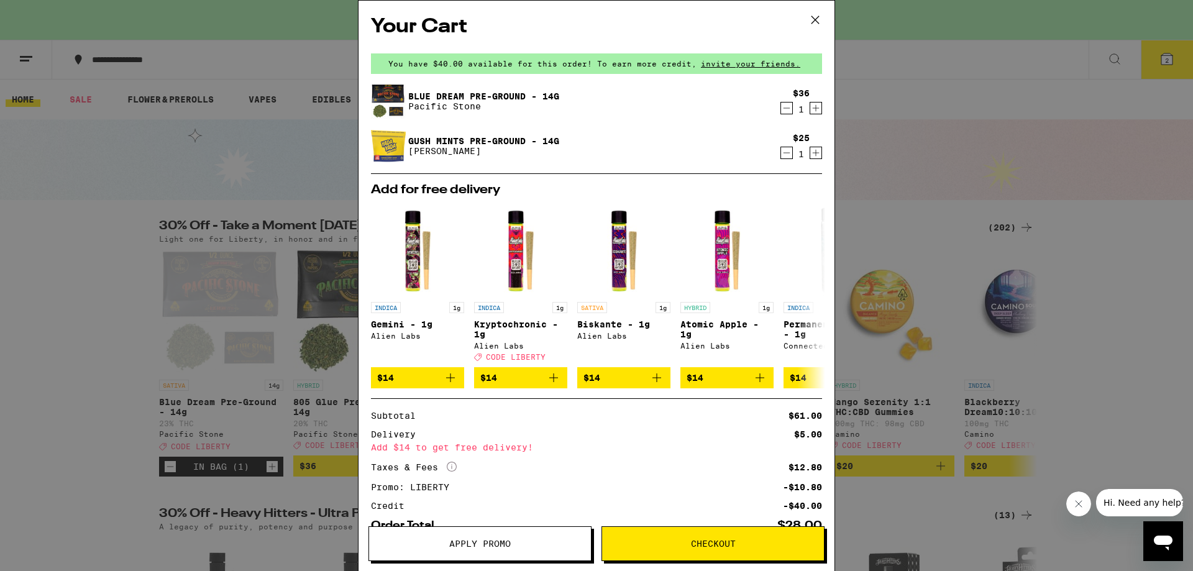
click at [709, 540] on span "Checkout" at bounding box center [713, 543] width 45 height 9
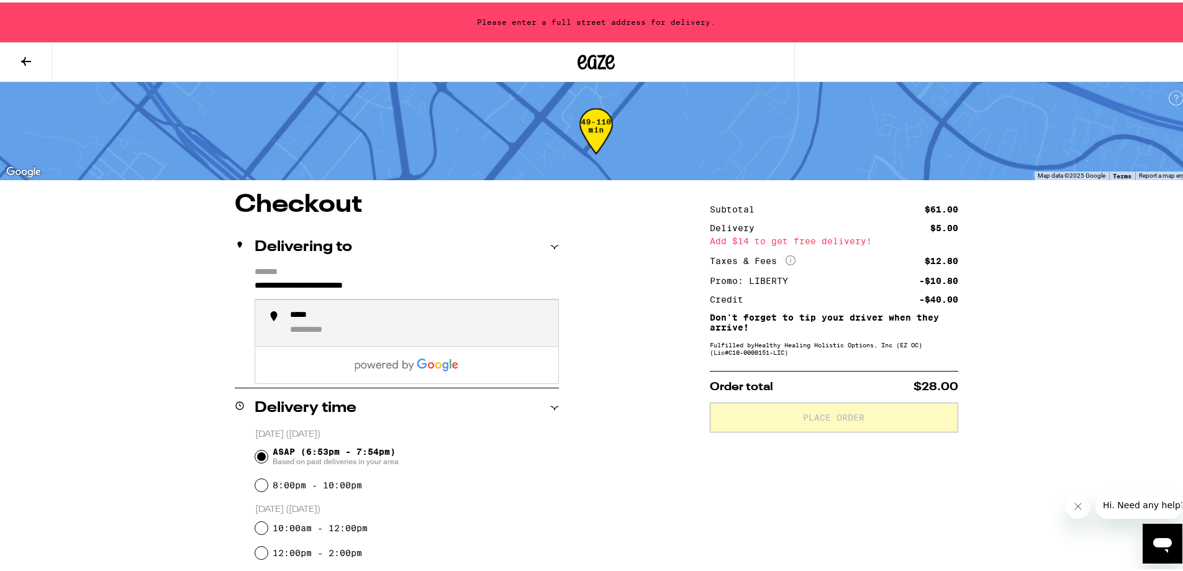
click at [319, 285] on input "**********" at bounding box center [407, 286] width 304 height 21
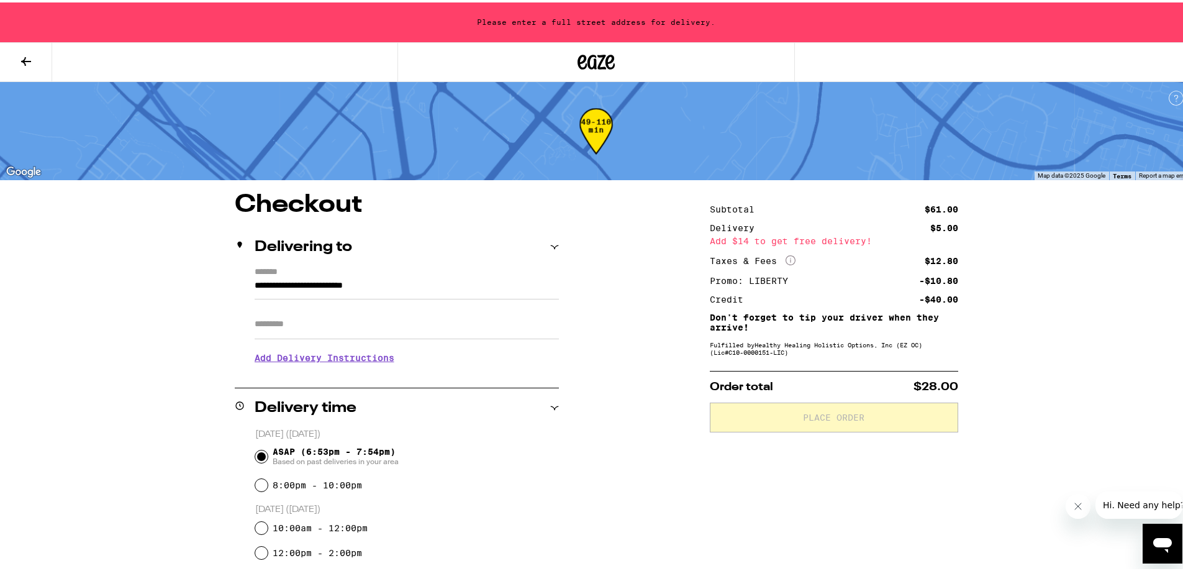
click at [149, 309] on div "**********" at bounding box center [596, 539] width 894 height 699
click at [326, 361] on h3 "Add Delivery Instructions" at bounding box center [407, 355] width 304 height 29
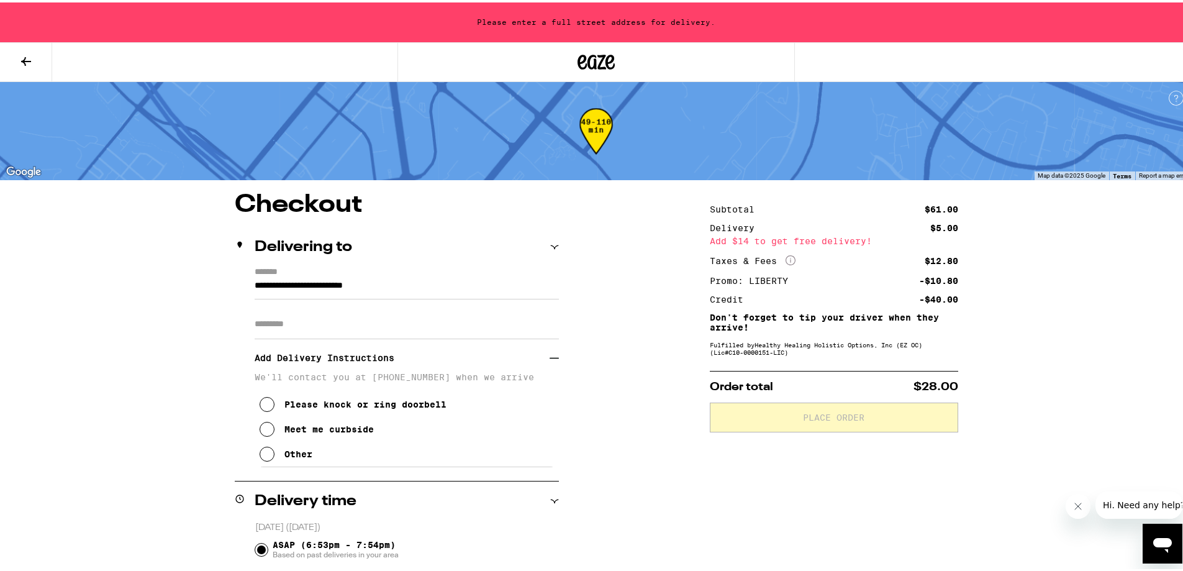
click at [300, 432] on div "Meet me curbside" at bounding box center [328, 427] width 89 height 10
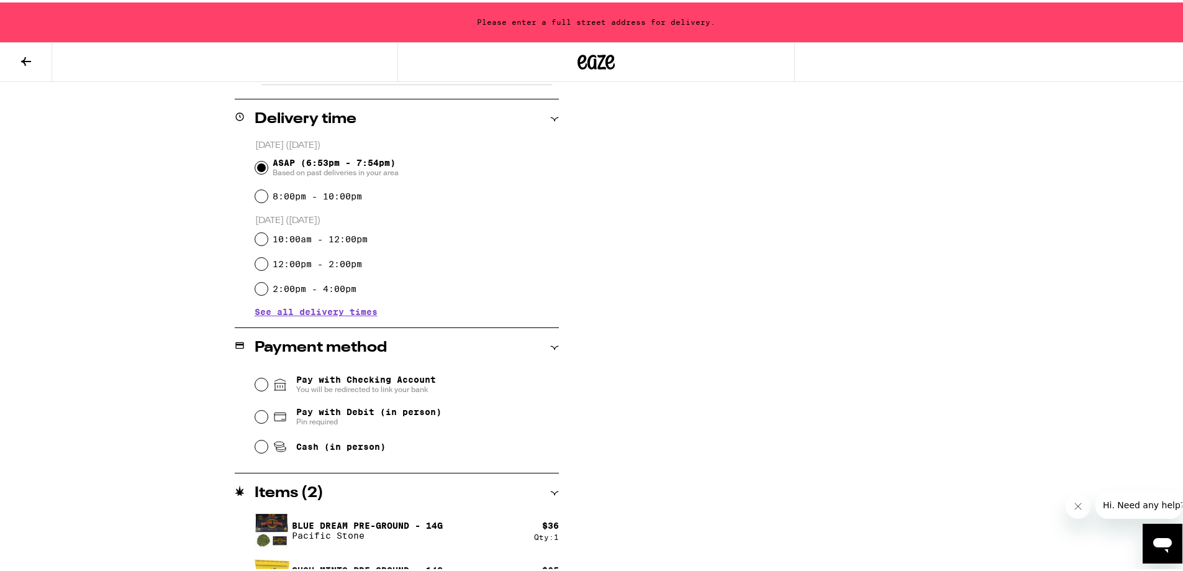
scroll to position [412, 0]
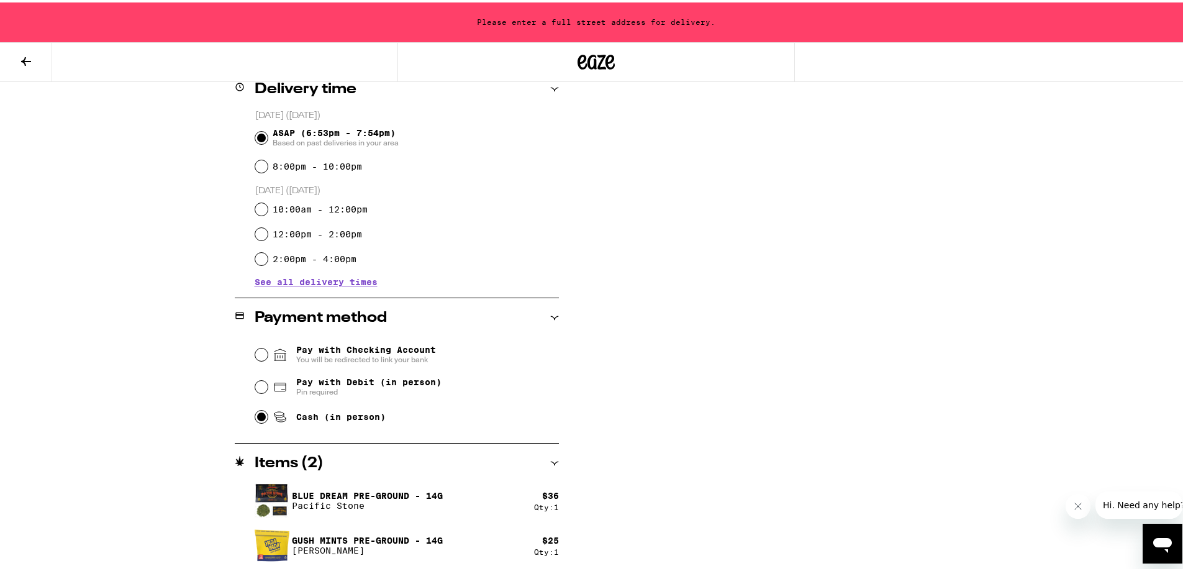
click at [258, 421] on input "Cash (in person)" at bounding box center [261, 414] width 12 height 12
radio input "true"
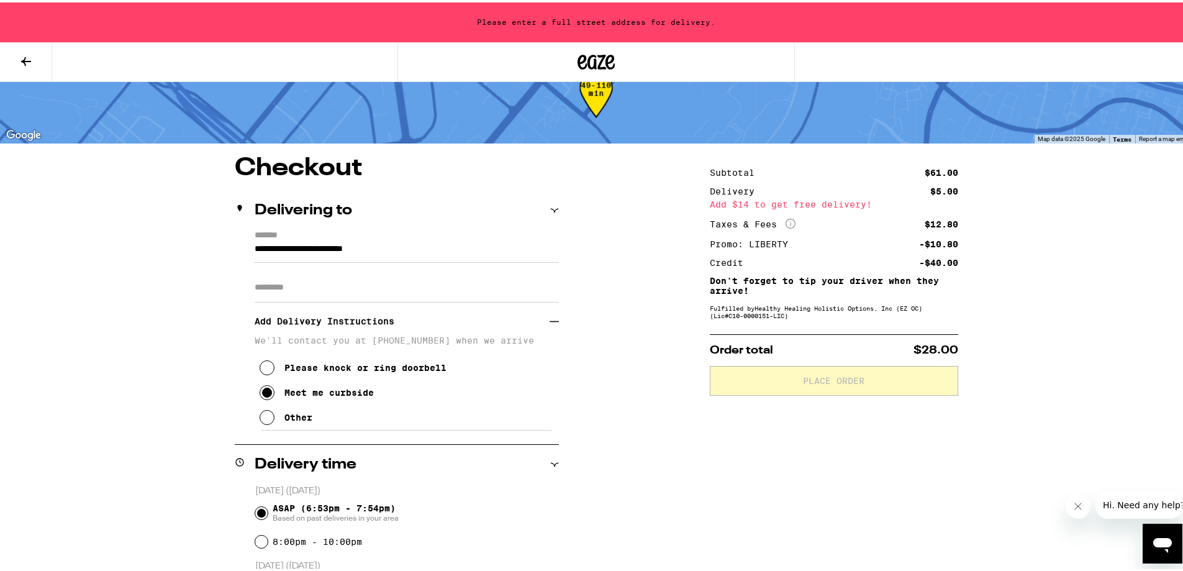
scroll to position [0, 0]
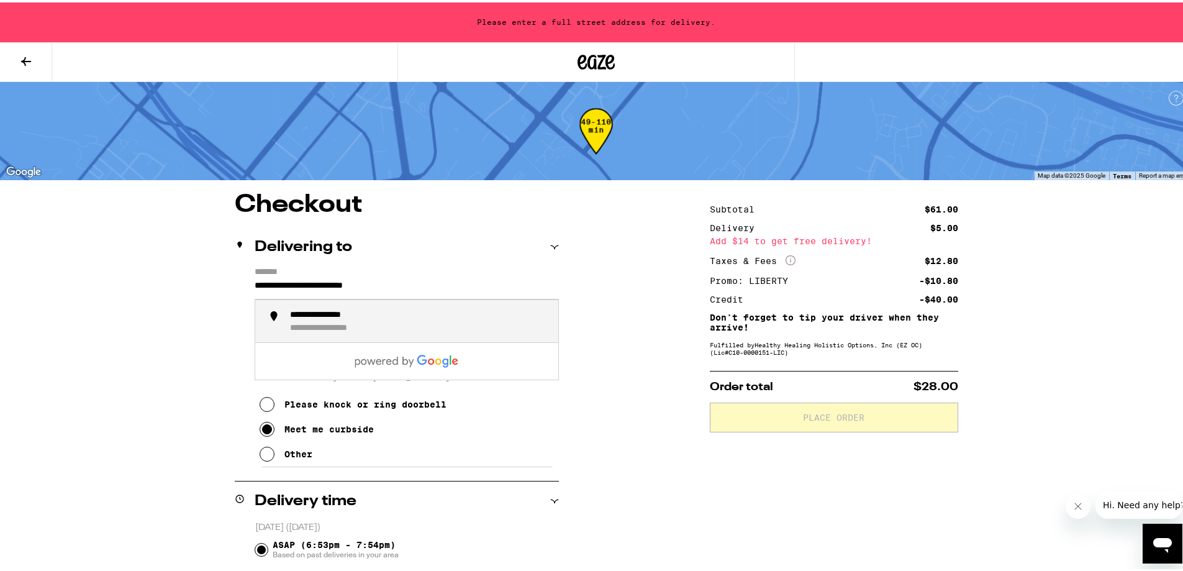
click at [380, 286] on input "**********" at bounding box center [407, 286] width 304 height 21
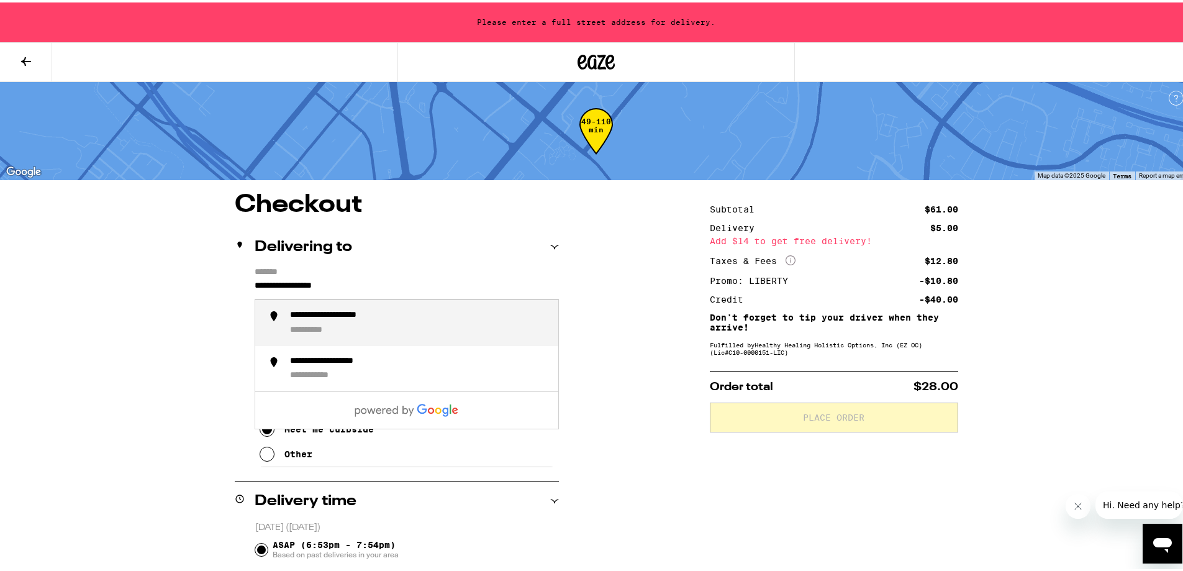
click at [353, 326] on div "**********" at bounding box center [419, 320] width 258 height 26
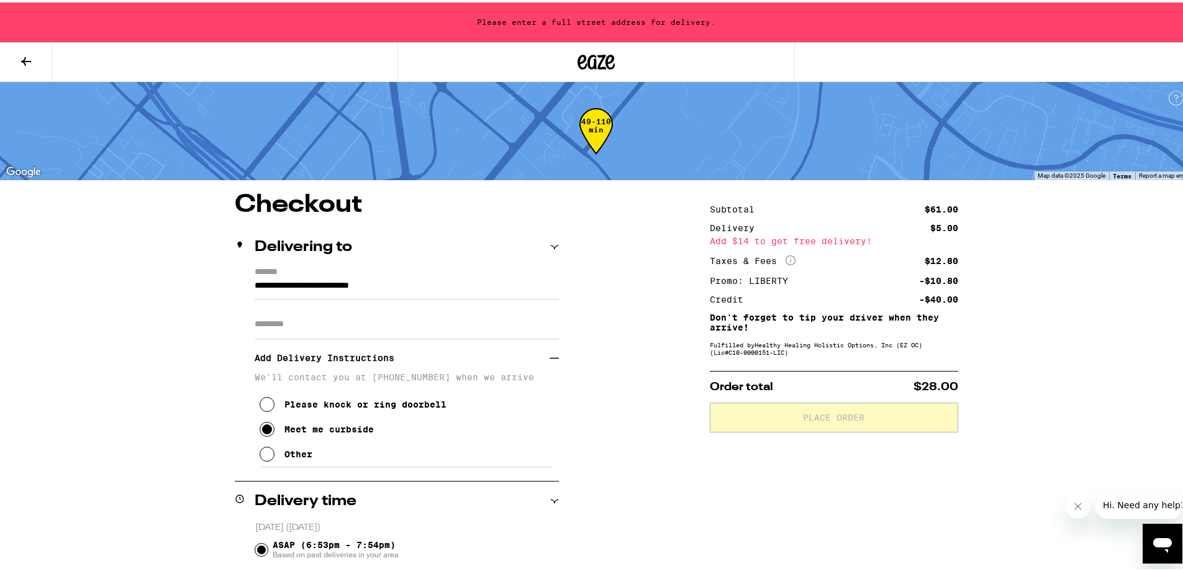
click at [350, 341] on h3 "Add Delivery Instructions" at bounding box center [402, 355] width 295 height 29
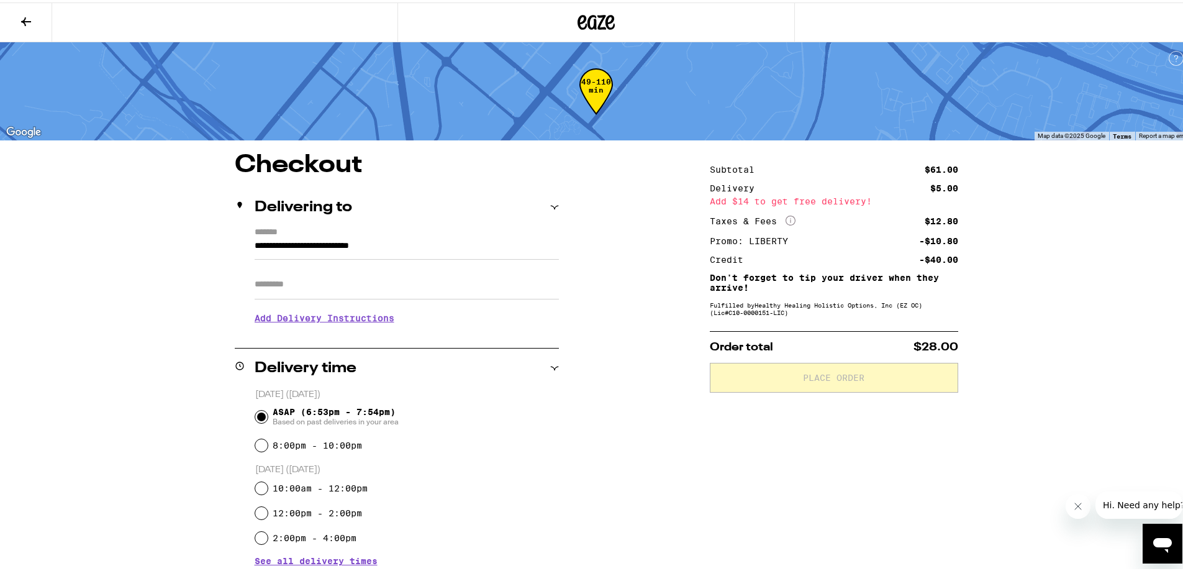
click at [312, 286] on input "Apt/Suite" at bounding box center [407, 282] width 304 height 30
click at [311, 316] on h3 "Add Delivery Instructions" at bounding box center [407, 315] width 304 height 29
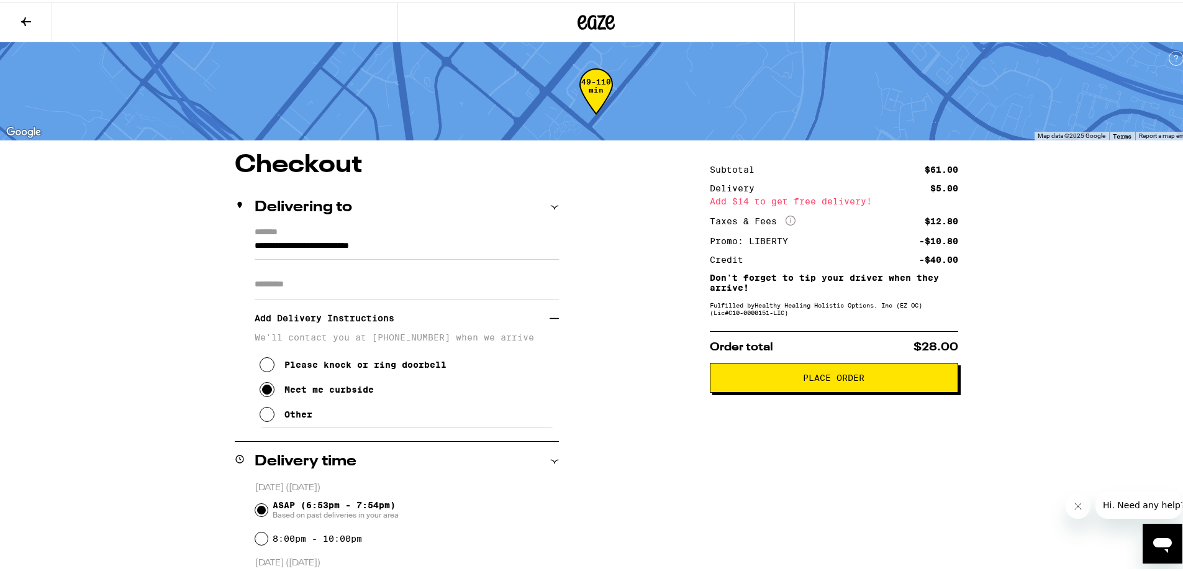
click at [345, 248] on input "**********" at bounding box center [407, 246] width 304 height 21
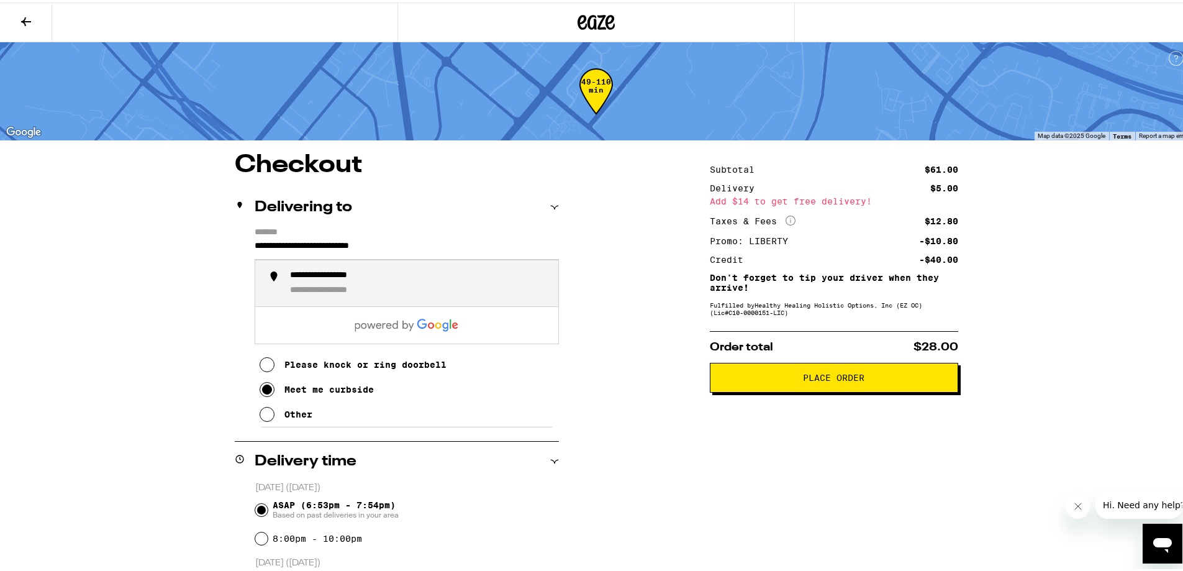
click at [390, 243] on input "**********" at bounding box center [407, 246] width 304 height 21
click at [390, 242] on input "**********" at bounding box center [407, 246] width 304 height 21
click at [388, 324] on ul "**********" at bounding box center [407, 299] width 304 height 84
click at [409, 244] on input "**********" at bounding box center [407, 246] width 304 height 21
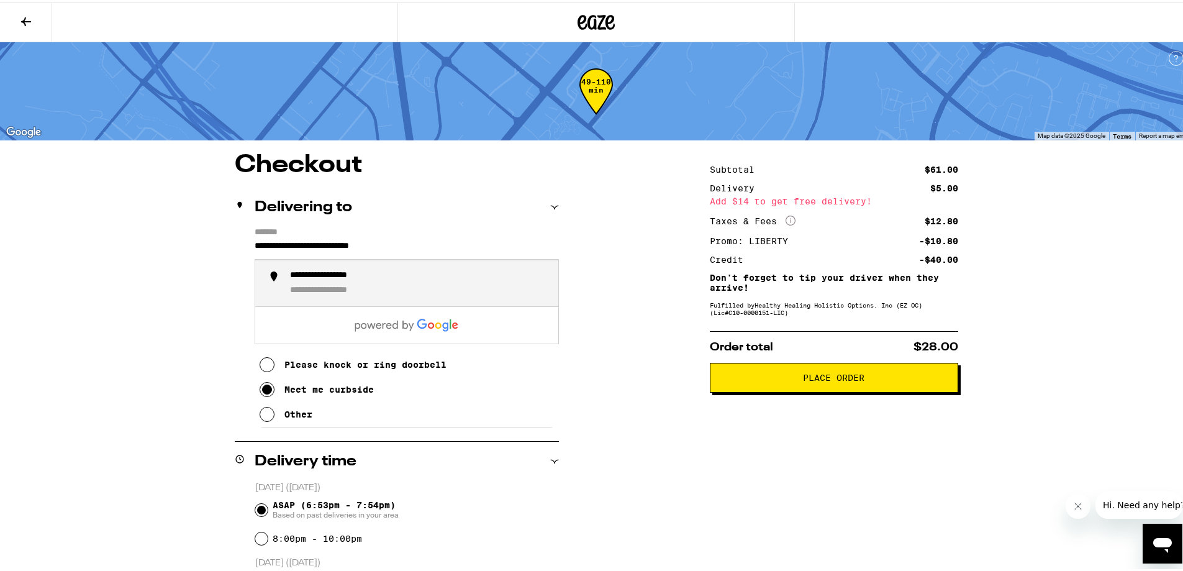
click at [409, 244] on input "**********" at bounding box center [407, 246] width 304 height 21
paste input "***"
type input "**********"
click at [162, 280] on div "**********" at bounding box center [596, 546] width 894 height 793
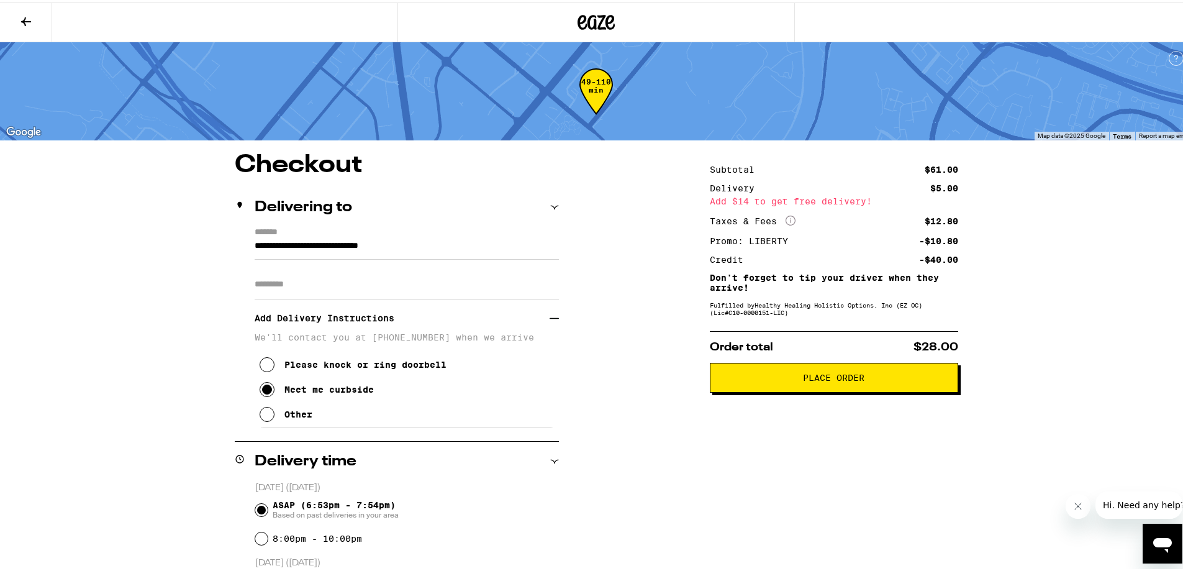
click at [352, 284] on input "Apt/Suite" at bounding box center [407, 282] width 304 height 30
click at [783, 378] on span "Place Order" at bounding box center [834, 375] width 227 height 9
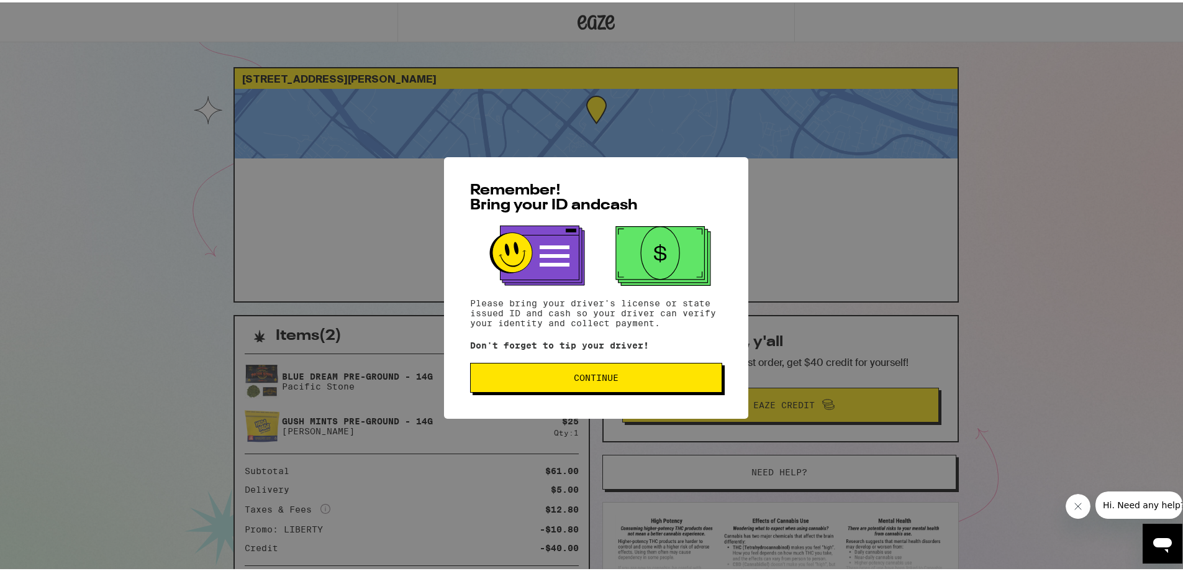
click at [604, 380] on span "Continue" at bounding box center [596, 375] width 45 height 9
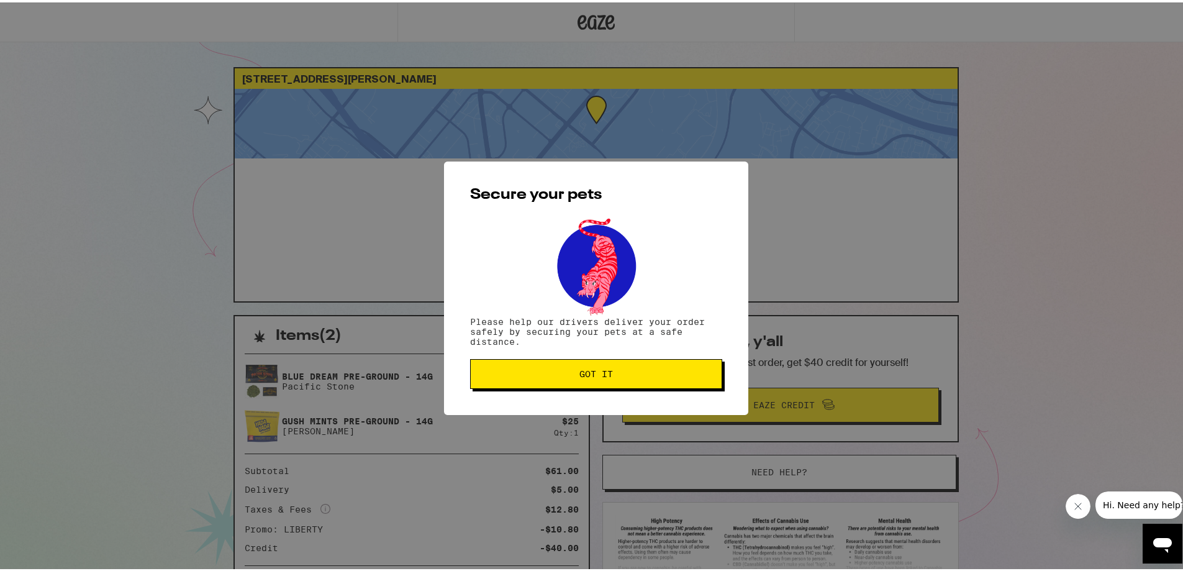
click at [618, 379] on button "Got it" at bounding box center [596, 372] width 252 height 30
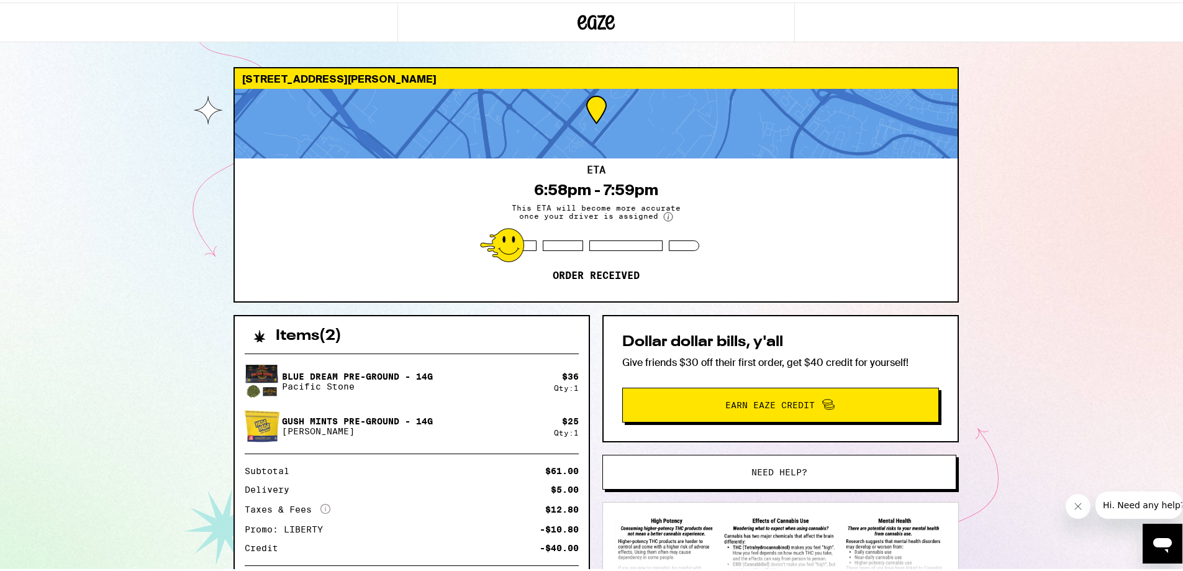
click at [664, 217] on circle at bounding box center [668, 214] width 9 height 9
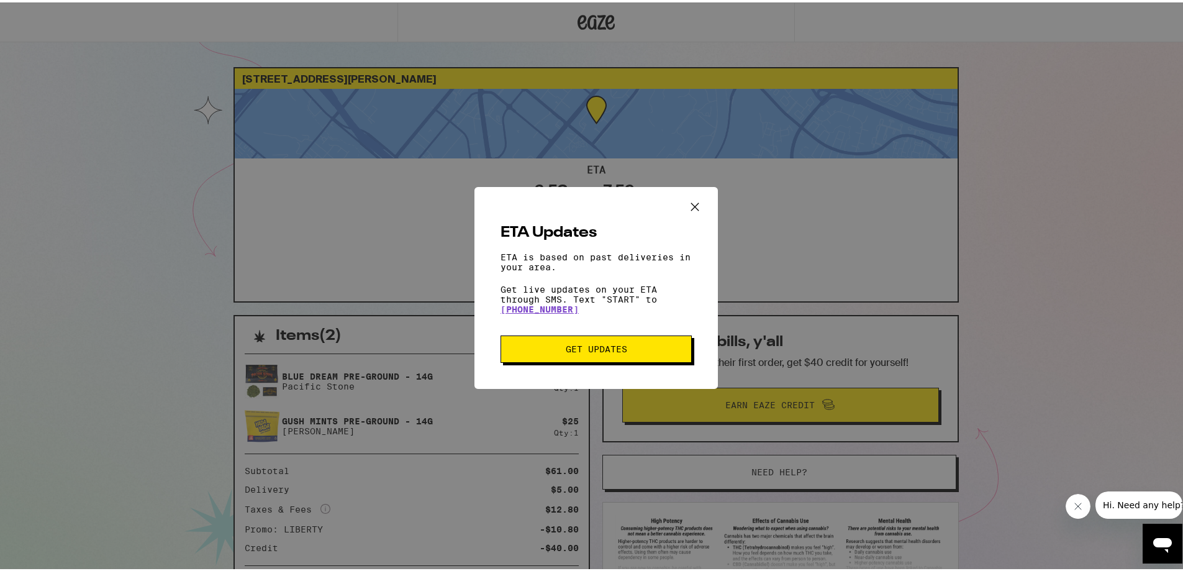
click at [691, 201] on icon "Close ETA information modal" at bounding box center [694, 203] width 7 height 7
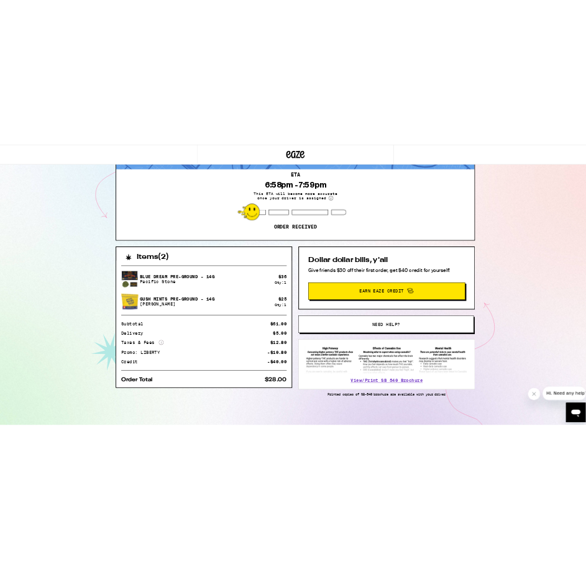
scroll to position [103, 0]
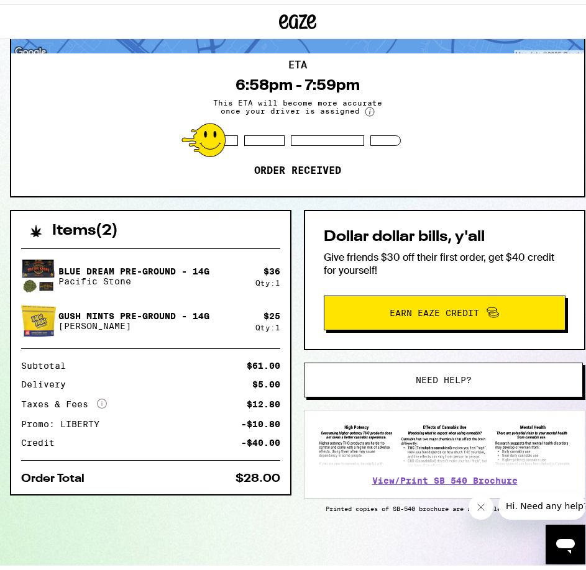
click at [319, 158] on div "ETA 6:58pm - 7:59pm This ETA will become more accurate once your driver is assi…" at bounding box center [297, 120] width 573 height 143
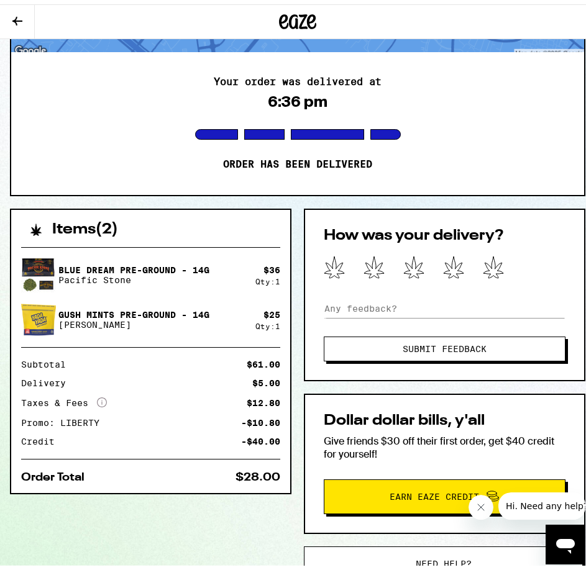
scroll to position [104, 0]
